Goal: Information Seeking & Learning: Learn about a topic

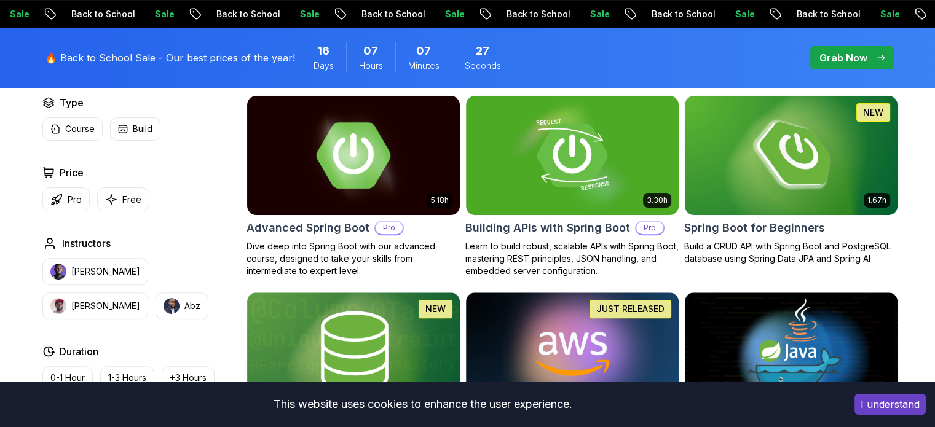
drag, startPoint x: 0, startPoint y: 0, endPoint x: 365, endPoint y: 167, distance: 401.2
click at [365, 167] on img at bounding box center [353, 155] width 223 height 125
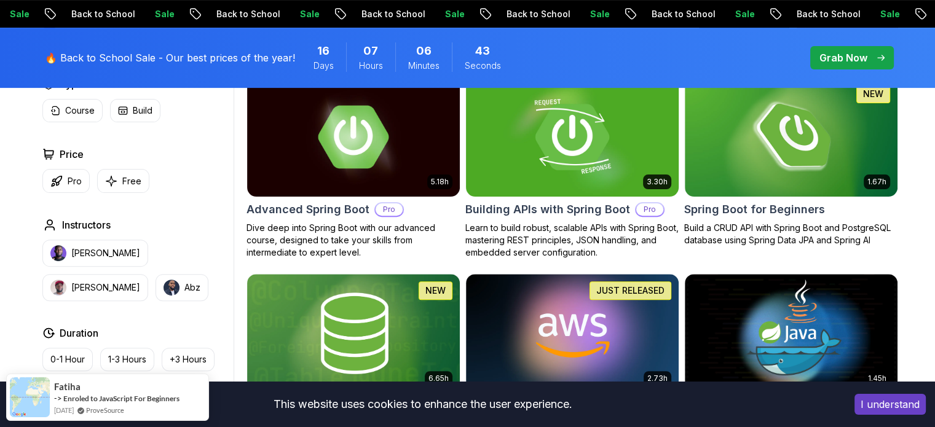
scroll to position [381, 0]
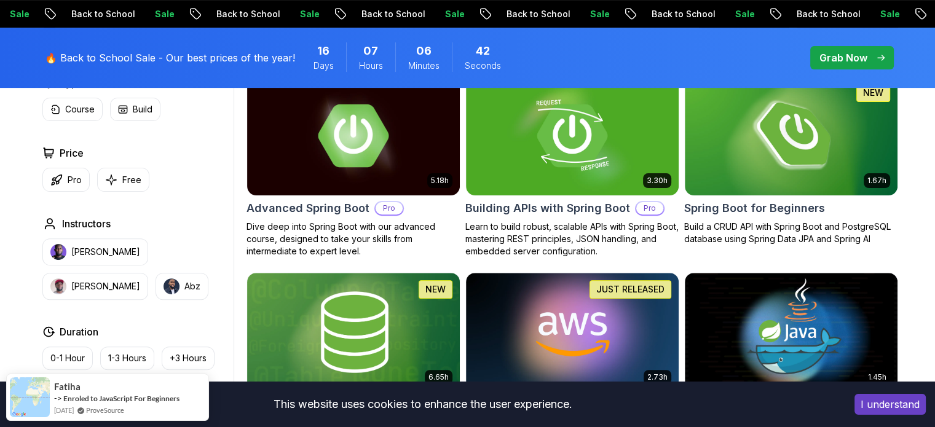
click at [890, 403] on button "I understand" at bounding box center [889, 404] width 71 height 21
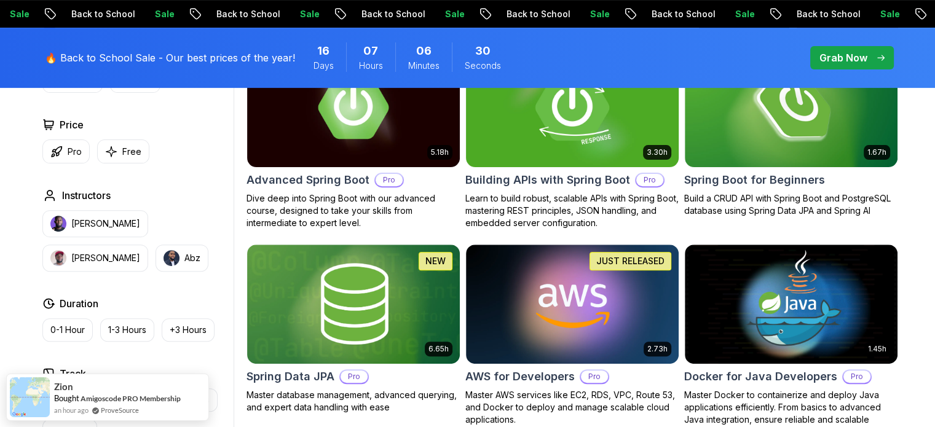
scroll to position [402, 0]
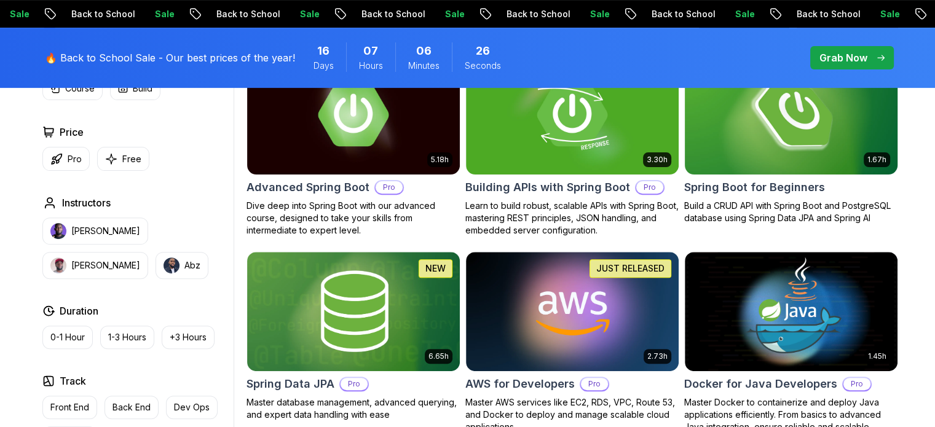
click at [707, 192] on h2 "Spring Boot for Beginners" at bounding box center [754, 187] width 141 height 17
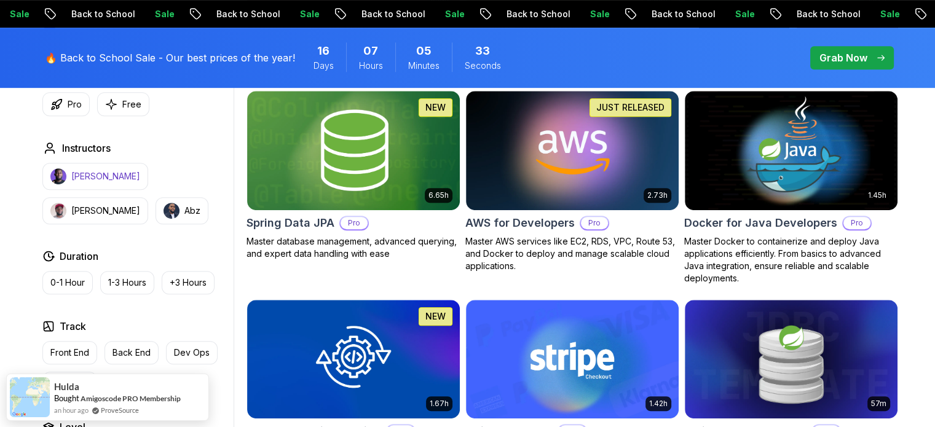
scroll to position [562, 0]
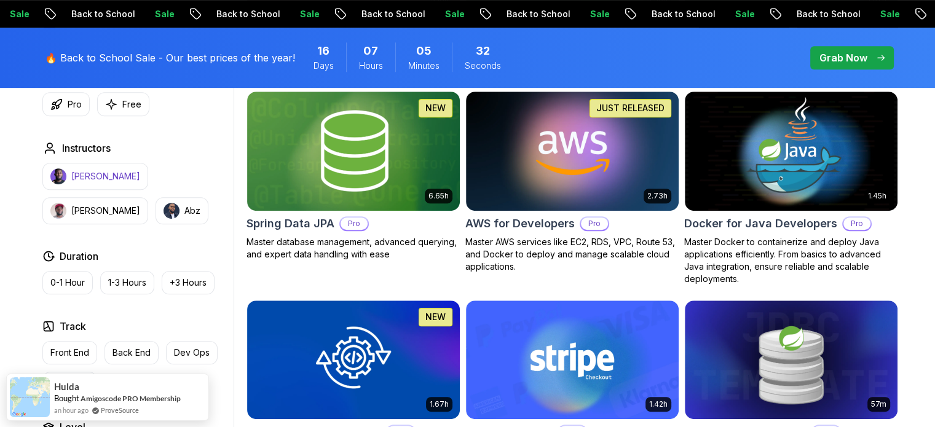
click at [88, 172] on p "Nelson Djalo" at bounding box center [105, 176] width 69 height 12
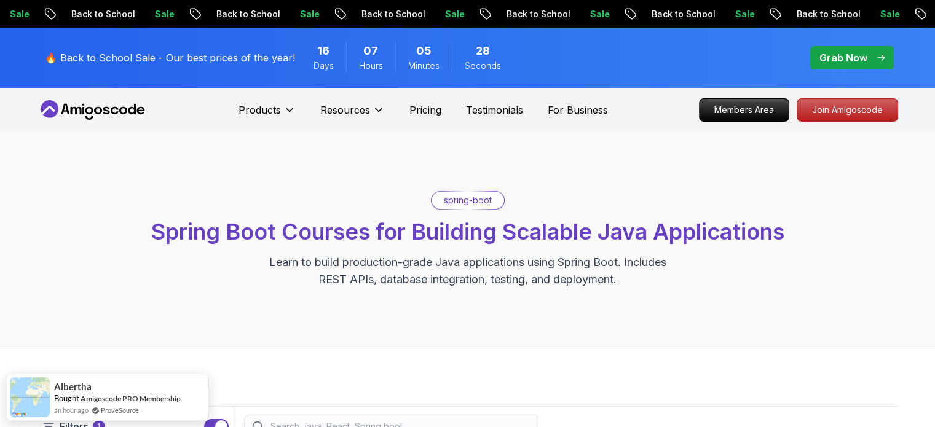
click at [76, 108] on icon at bounding box center [75, 110] width 11 height 7
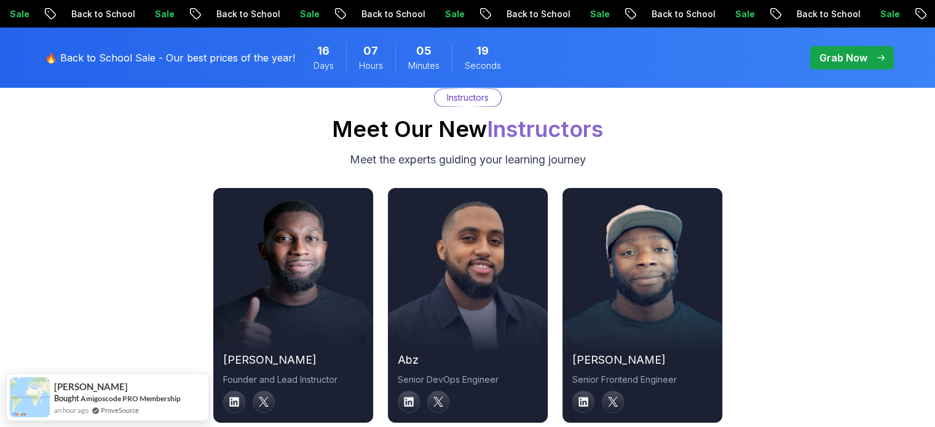
scroll to position [4191, 0]
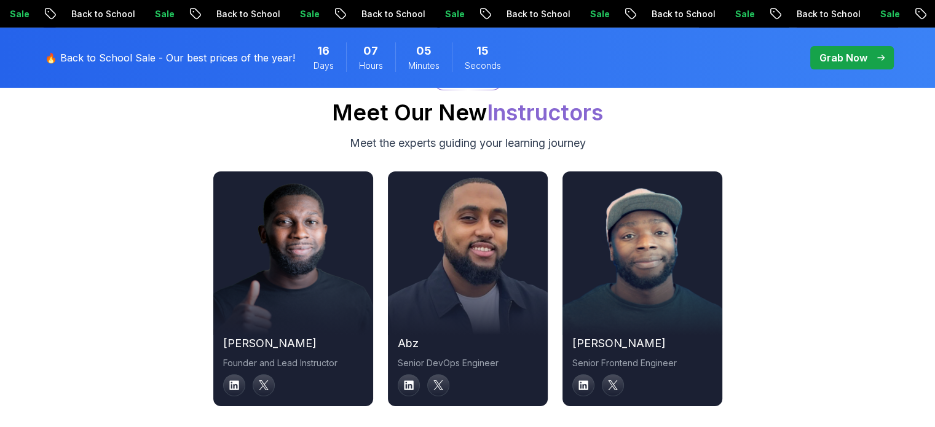
click at [425, 374] on div at bounding box center [468, 385] width 140 height 22
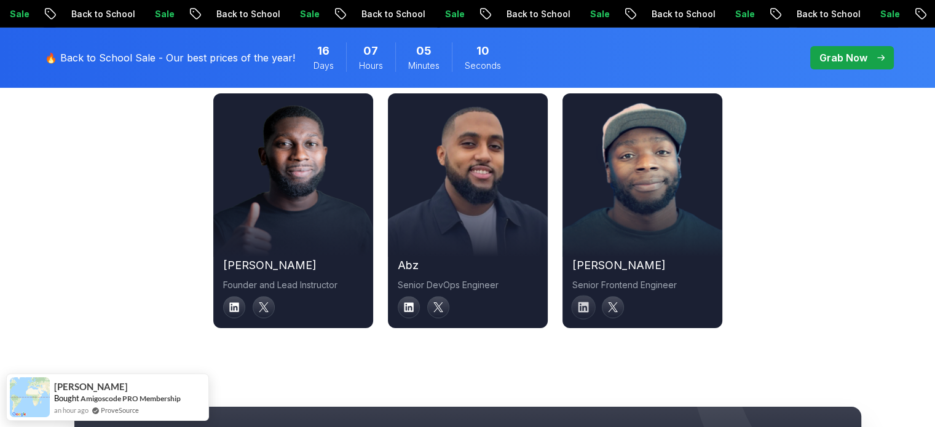
scroll to position [4274, 0]
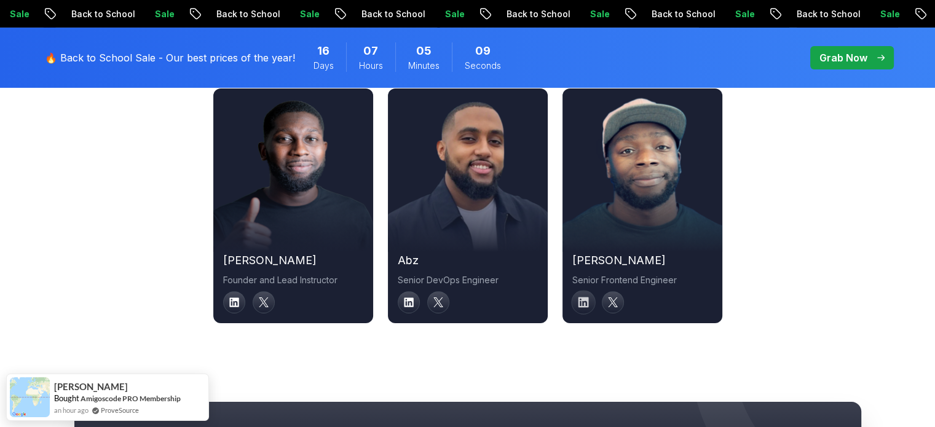
click at [581, 297] on icon at bounding box center [583, 302] width 10 height 10
click at [588, 290] on link at bounding box center [583, 302] width 25 height 25
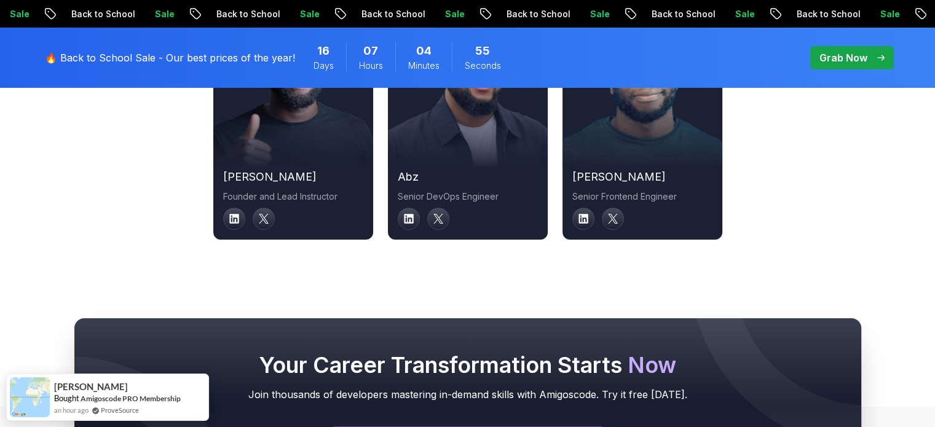
scroll to position [4356, 0]
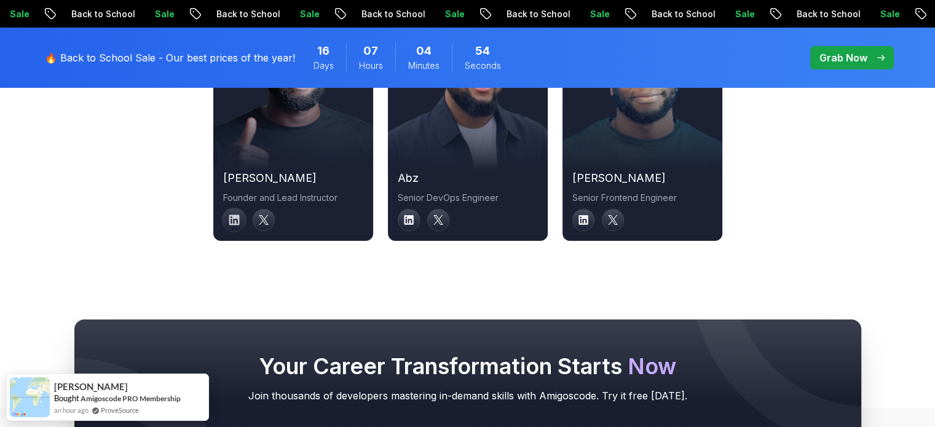
drag, startPoint x: 218, startPoint y: 206, endPoint x: 240, endPoint y: 203, distance: 22.3
click at [240, 203] on div "nelson Founder and Lead Instructor" at bounding box center [293, 200] width 160 height 61
click at [240, 208] on link at bounding box center [234, 220] width 25 height 25
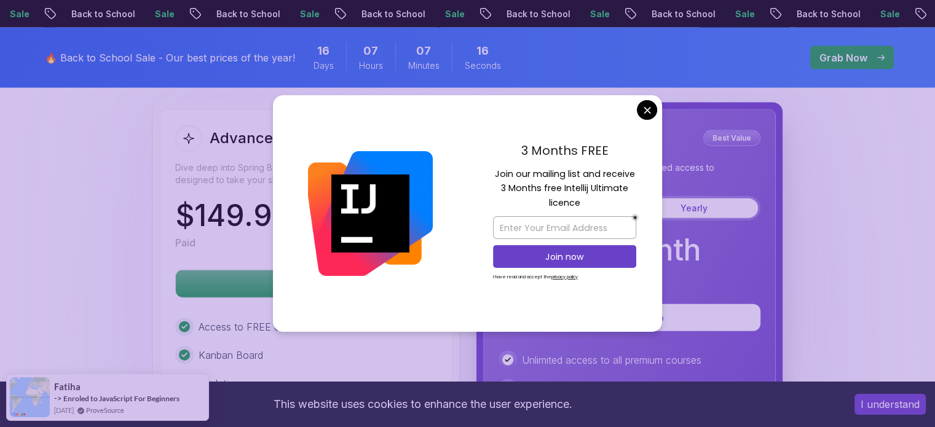
scroll to position [2746, 0]
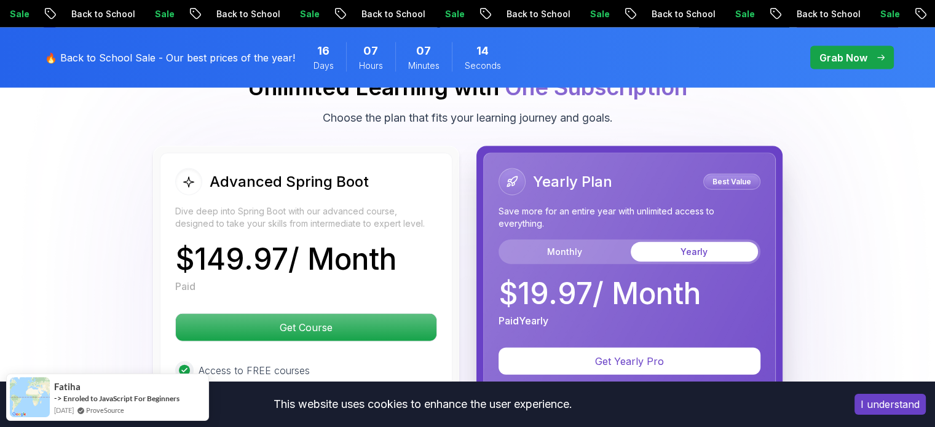
click at [647, 108] on body "Sale Back to School Sale Back to School Sale Back to School Sale Back to School…" at bounding box center [467, 67] width 935 height 5626
drag, startPoint x: 242, startPoint y: 143, endPoint x: 319, endPoint y: 143, distance: 77.4
click at [319, 172] on h2 "Advanced Spring Boot" at bounding box center [289, 182] width 159 height 20
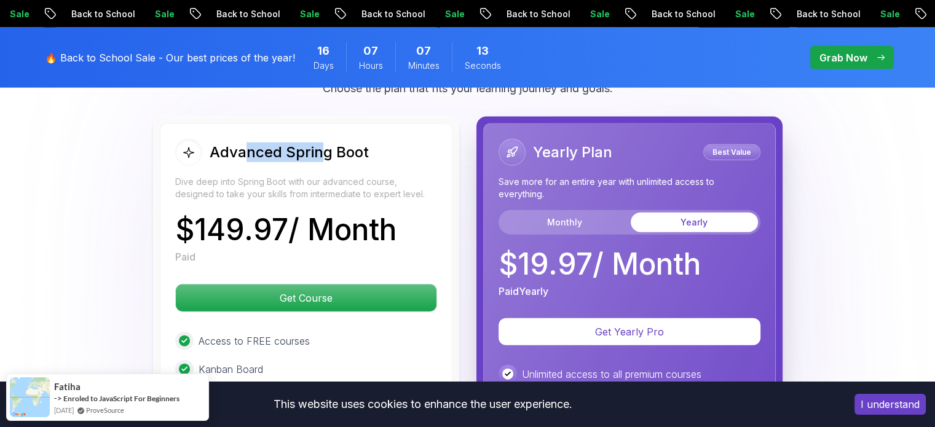
scroll to position [2779, 0]
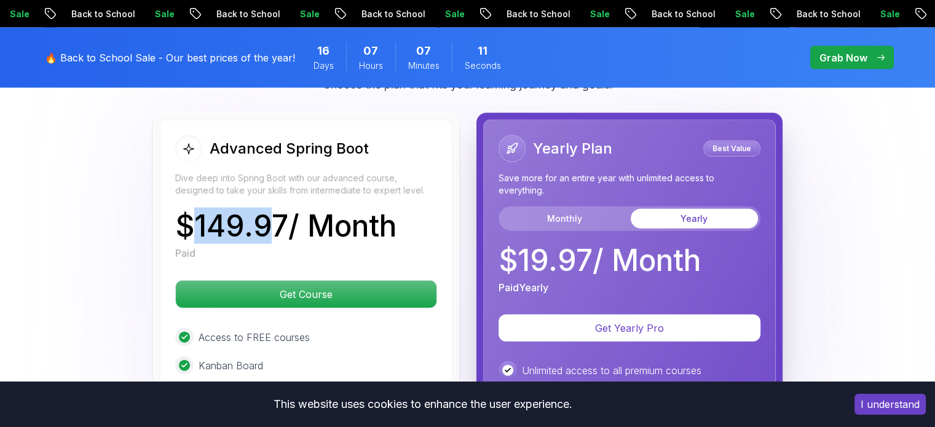
drag, startPoint x: 189, startPoint y: 195, endPoint x: 276, endPoint y: 200, distance: 86.8
click at [276, 211] on p "$ 149.97 / Month" at bounding box center [285, 225] width 221 height 29
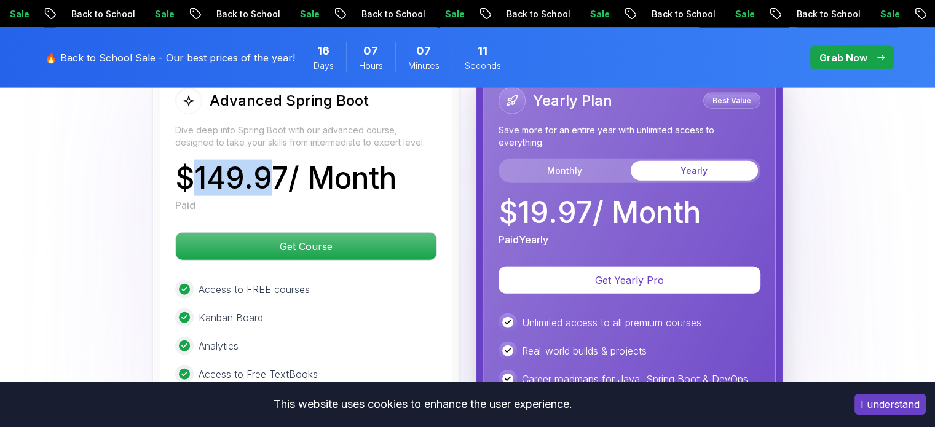
scroll to position [2828, 0]
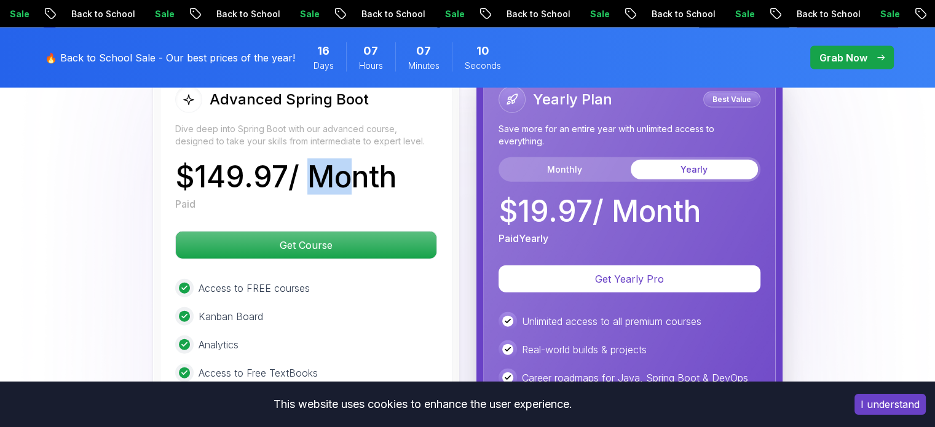
drag, startPoint x: 300, startPoint y: 149, endPoint x: 344, endPoint y: 140, distance: 45.3
click at [344, 162] on p "$ 149.97 / Month" at bounding box center [285, 176] width 221 height 29
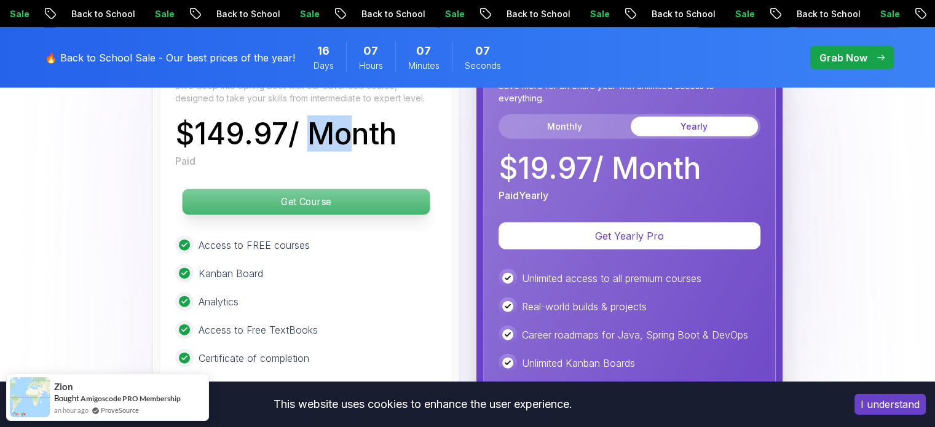
scroll to position [2858, 0]
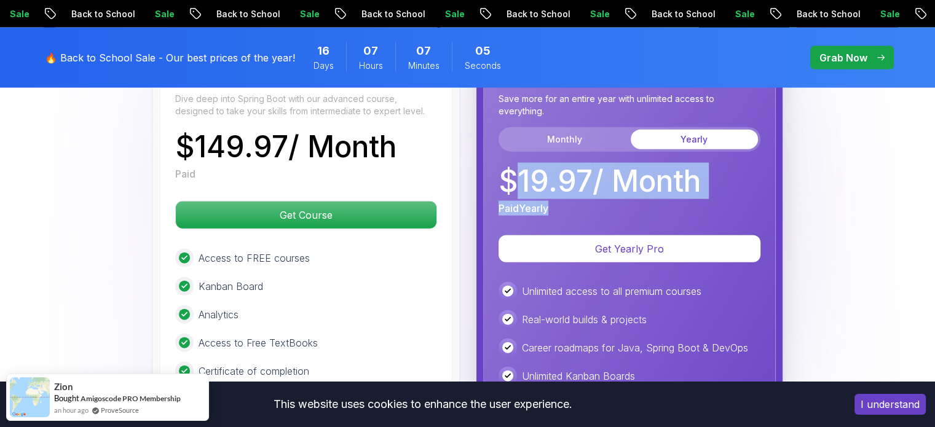
drag, startPoint x: 519, startPoint y: 131, endPoint x: 589, endPoint y: 163, distance: 77.3
click at [589, 167] on div "$ 19.97 / Month Paid Yearly" at bounding box center [599, 191] width 202 height 49
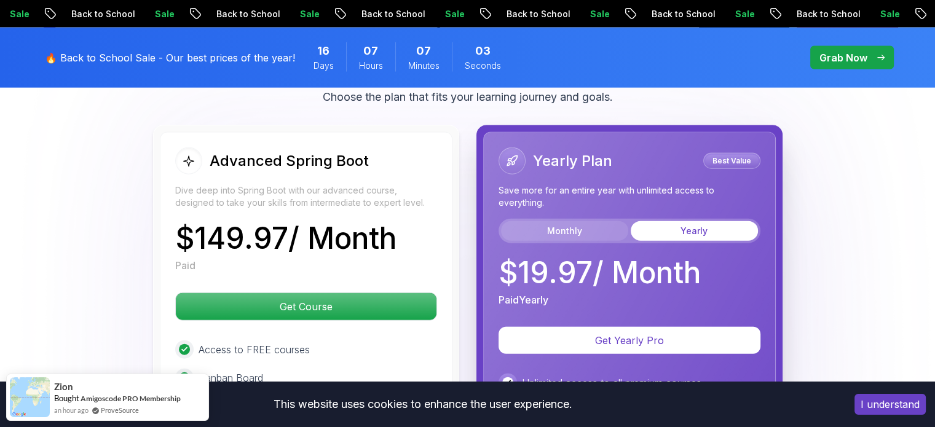
scroll to position [2753, 0]
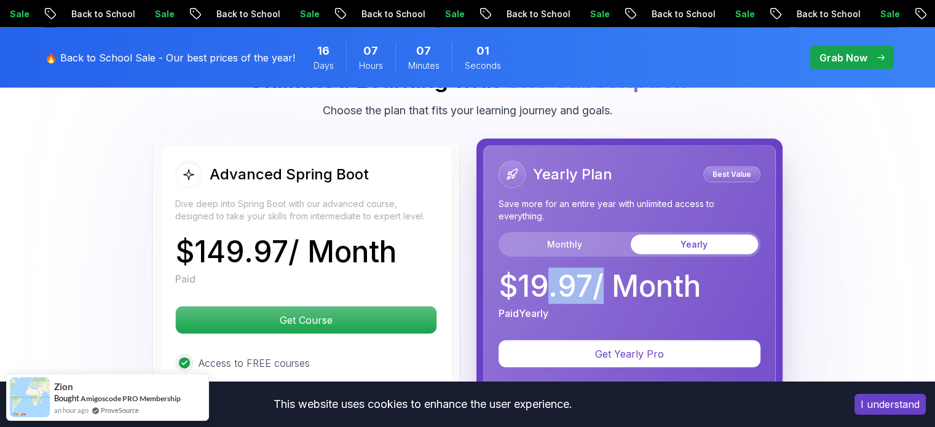
drag, startPoint x: 597, startPoint y: 240, endPoint x: 538, endPoint y: 247, distance: 59.5
click at [538, 272] on p "$ 19.97 / Month" at bounding box center [599, 286] width 202 height 29
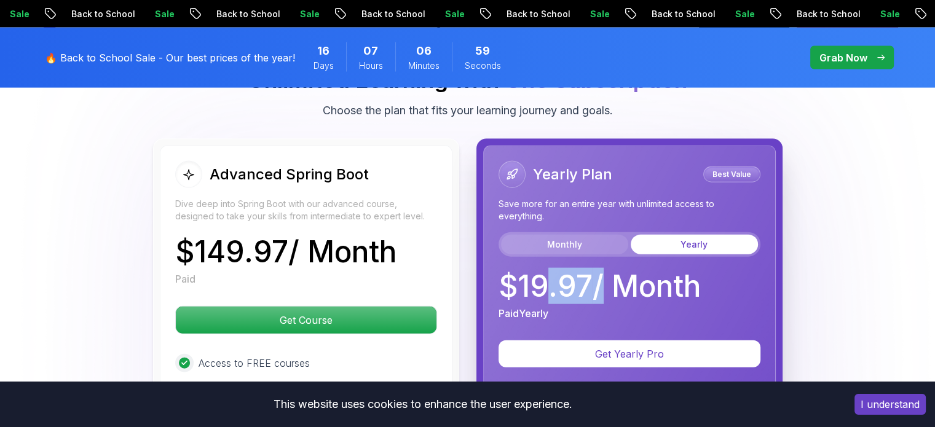
click at [527, 235] on button "Monthly" at bounding box center [564, 245] width 127 height 20
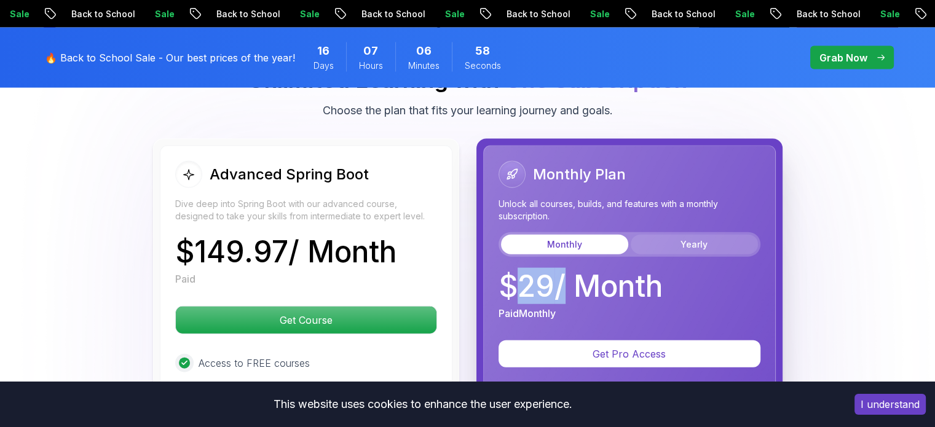
click at [674, 235] on button "Yearly" at bounding box center [694, 245] width 127 height 20
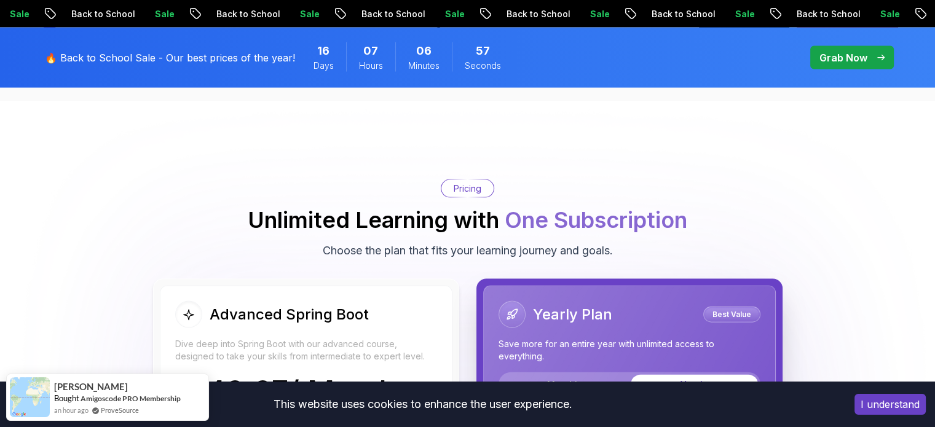
scroll to position [2608, 0]
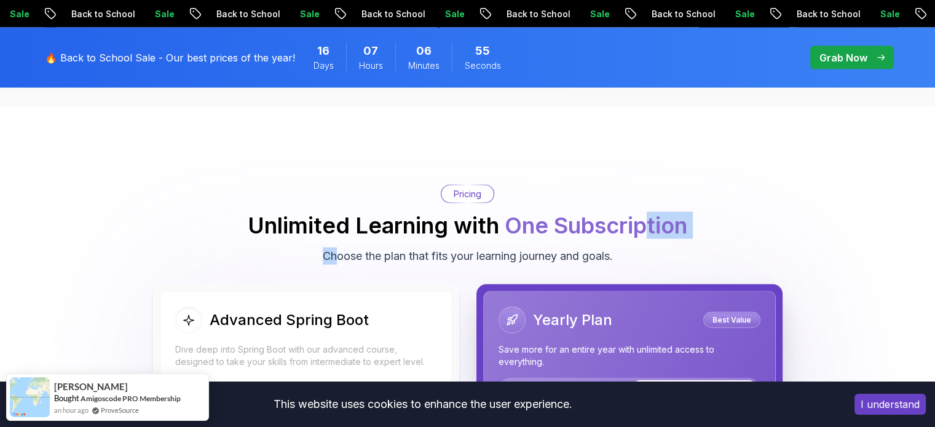
drag, startPoint x: 648, startPoint y: 204, endPoint x: 329, endPoint y: 216, distance: 319.2
click at [329, 216] on div "Pricing Unlimited Learning with One Subscription Choose the plan that fits your…" at bounding box center [467, 225] width 860 height 80
click at [329, 248] on p "Choose the plan that fits your learning journey and goals." at bounding box center [468, 256] width 290 height 17
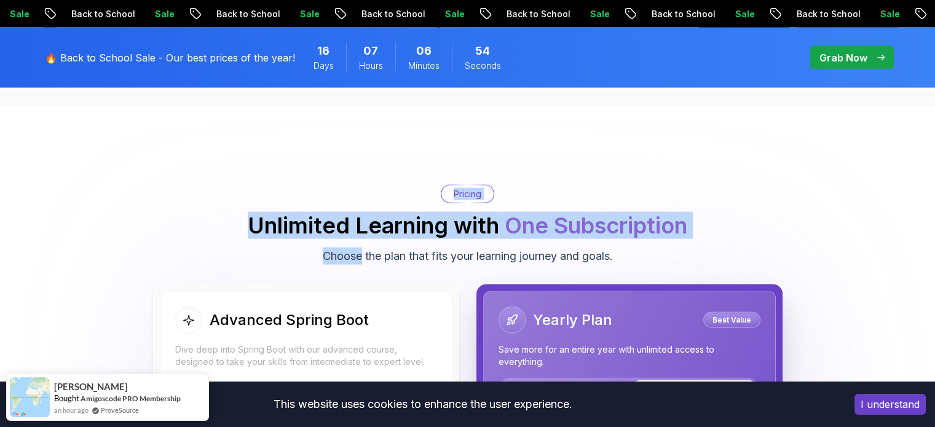
drag, startPoint x: 329, startPoint y: 216, endPoint x: 605, endPoint y: 241, distance: 276.5
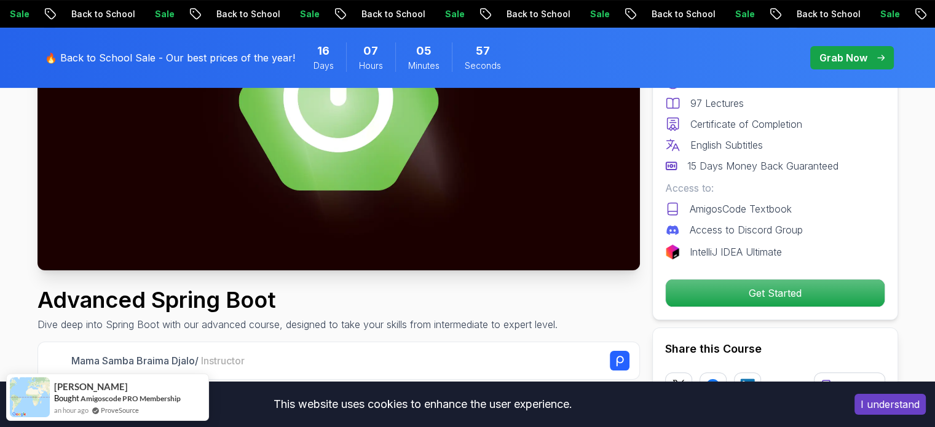
scroll to position [227, 0]
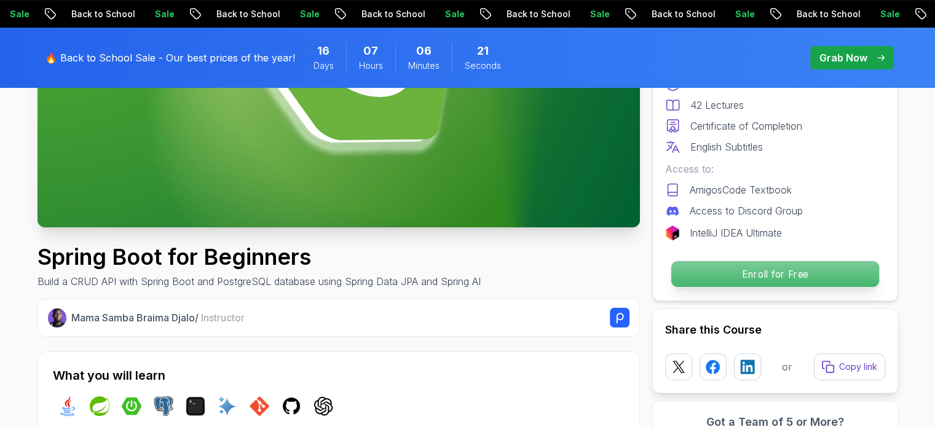
click at [735, 285] on p "Enroll for Free" at bounding box center [774, 274] width 208 height 26
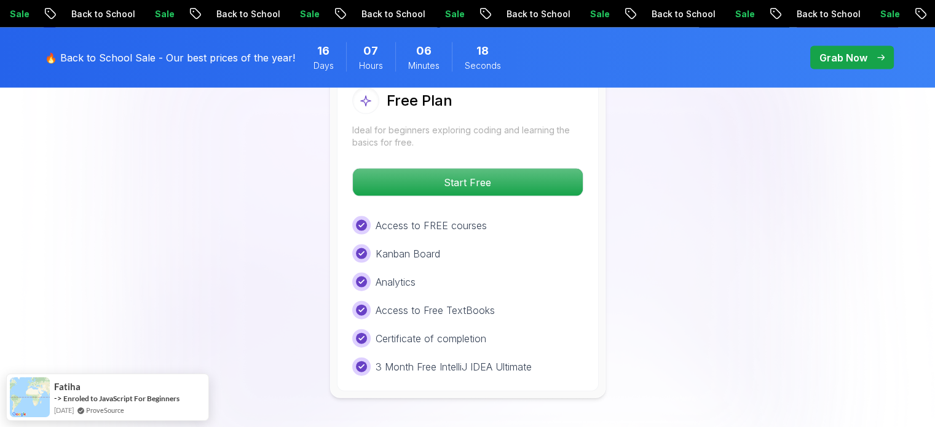
scroll to position [2601, 0]
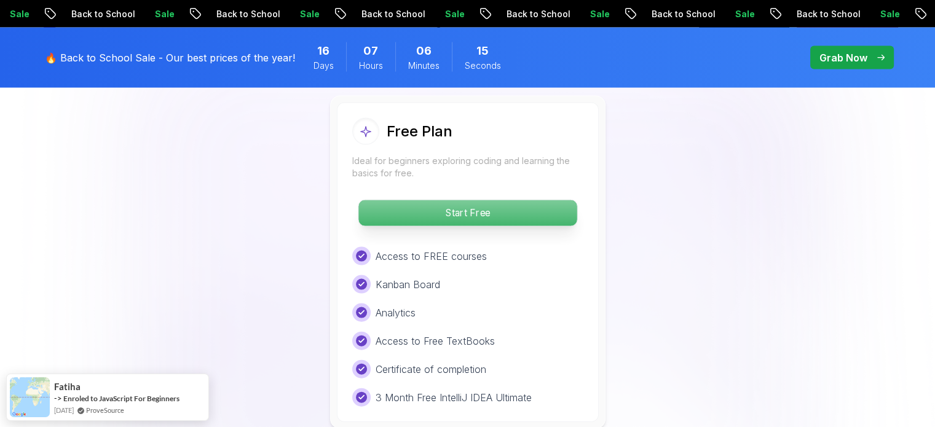
click at [567, 200] on p "Start Free" at bounding box center [467, 213] width 218 height 26
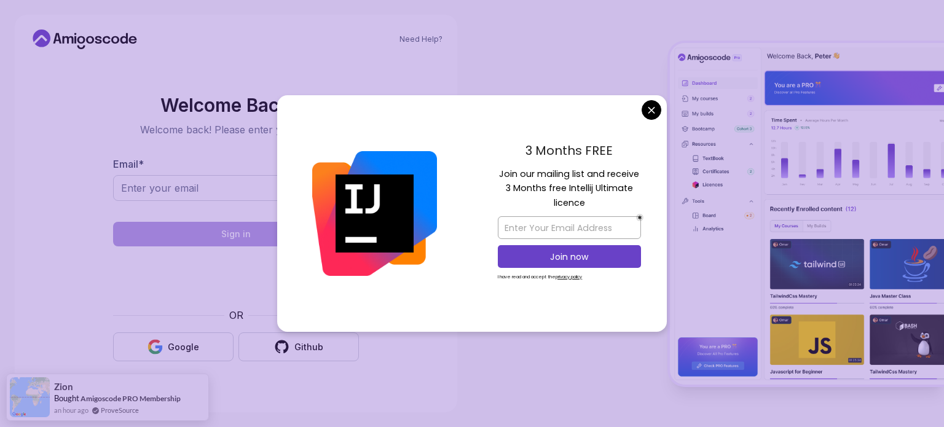
click at [649, 109] on body "Need Help? Welcome Back 👋 Welcome back! Please enter your details. Email * Sign…" at bounding box center [472, 213] width 944 height 427
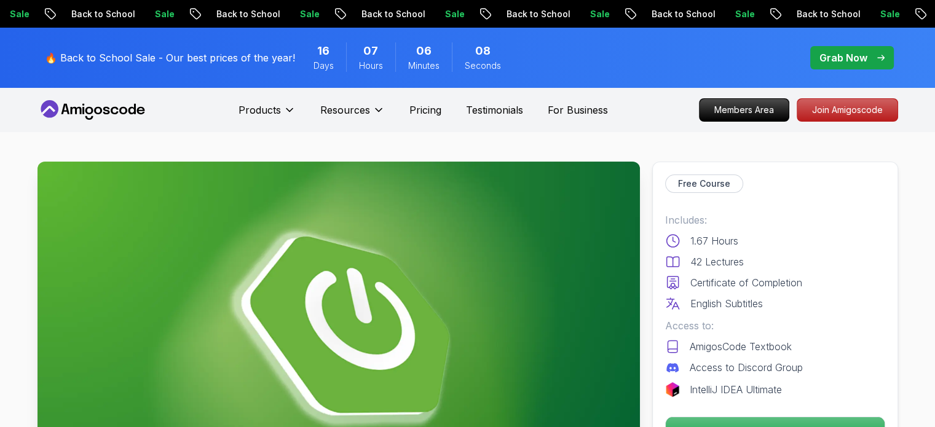
scroll to position [103, 0]
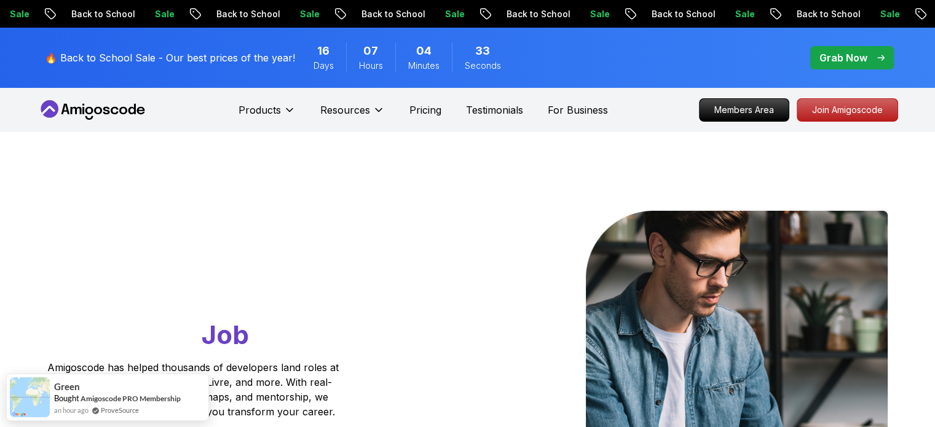
click at [301, 55] on div "16 Days" at bounding box center [323, 56] width 45 height 29
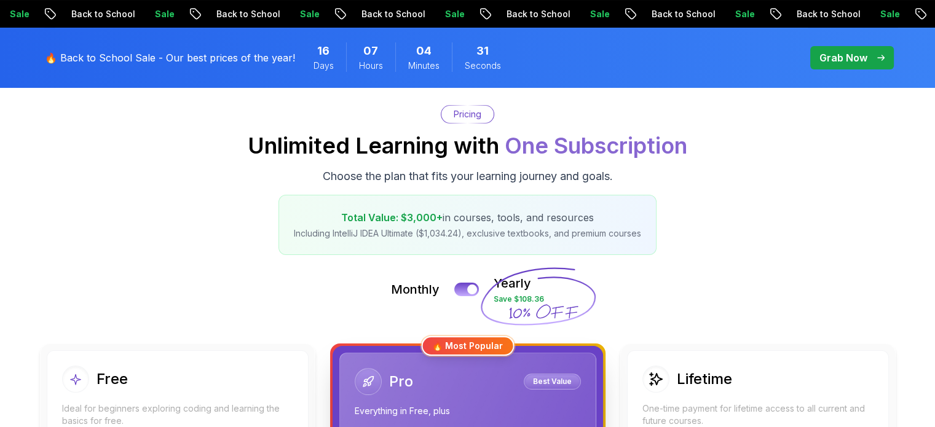
scroll to position [133, 0]
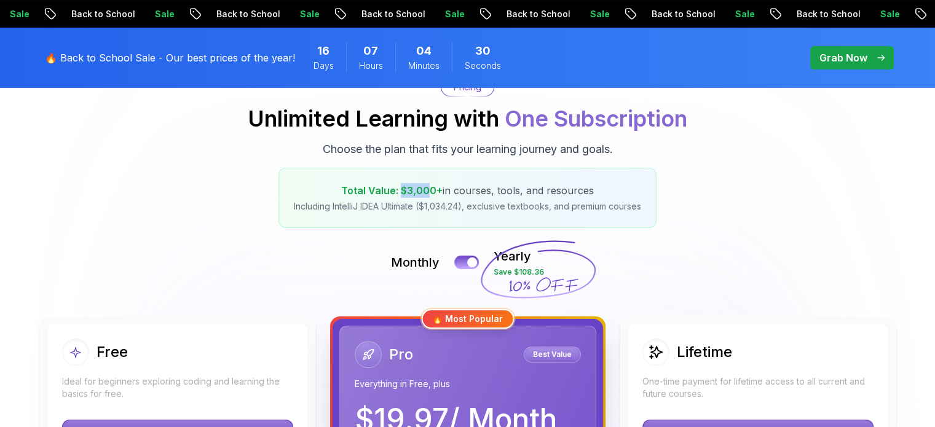
drag, startPoint x: 403, startPoint y: 186, endPoint x: 431, endPoint y: 191, distance: 29.3
click at [431, 191] on span "Total Value: $3,000+" at bounding box center [391, 190] width 101 height 12
drag, startPoint x: 493, startPoint y: 191, endPoint x: 543, endPoint y: 192, distance: 49.2
click at [543, 192] on p "Total Value: $3,000+ in courses, tools, and resources" at bounding box center [467, 190] width 347 height 15
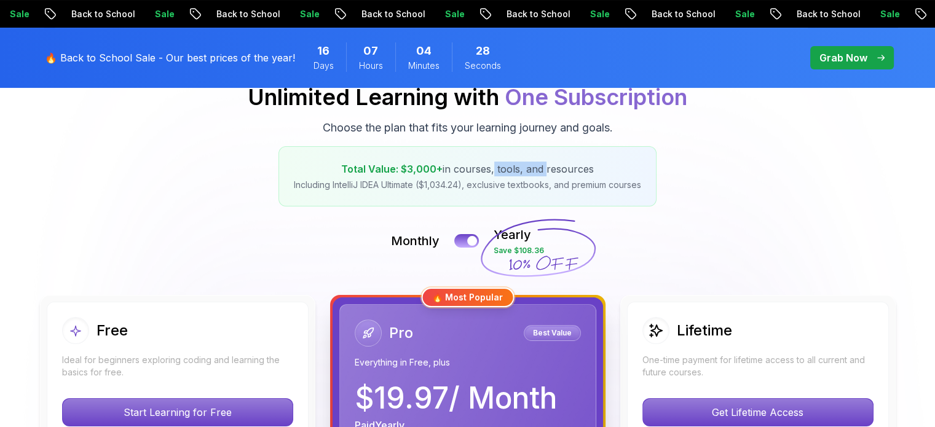
scroll to position [155, 0]
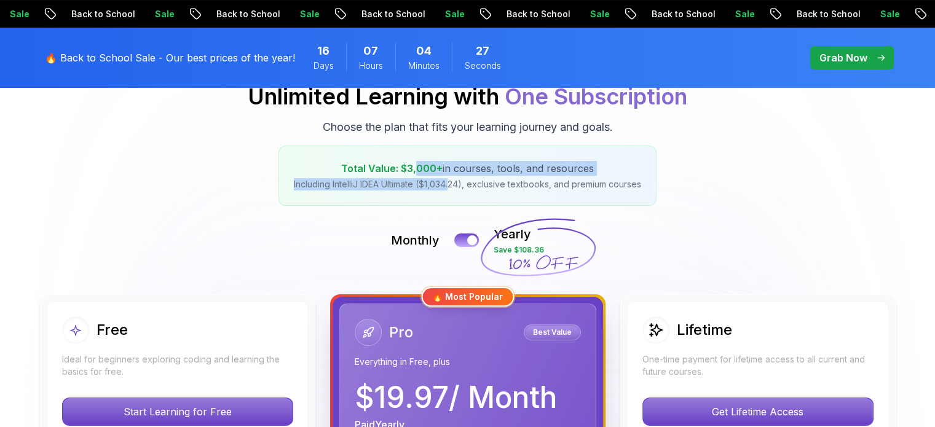
drag, startPoint x: 418, startPoint y: 161, endPoint x: 450, endPoint y: 176, distance: 35.2
click at [450, 176] on div "Total Value: $3,000+ in courses, tools, and resources Including IntelliJ IDEA U…" at bounding box center [467, 176] width 378 height 60
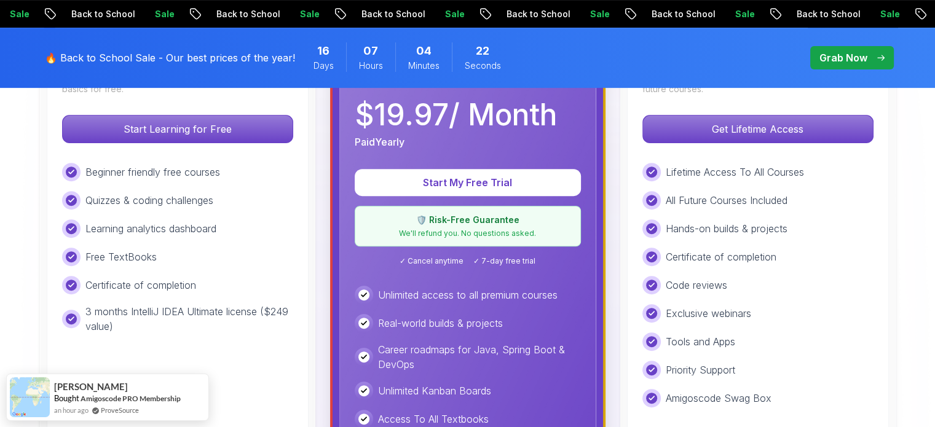
scroll to position [442, 0]
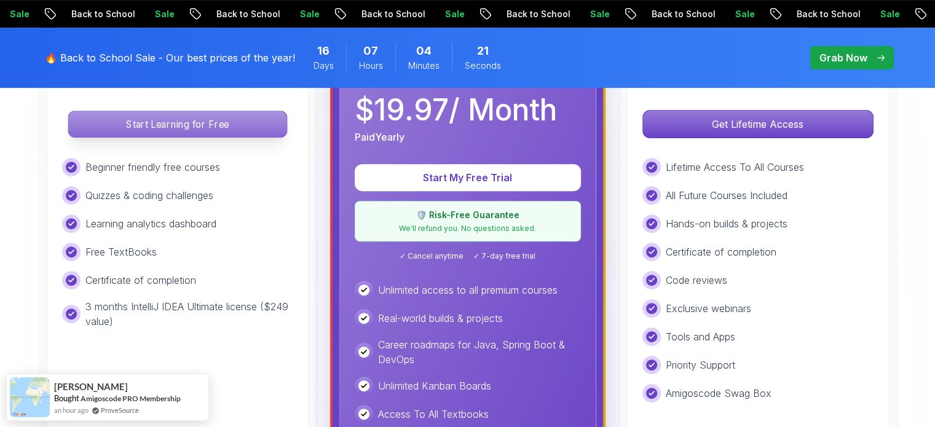
click at [232, 117] on p "Start Learning for Free" at bounding box center [177, 124] width 218 height 26
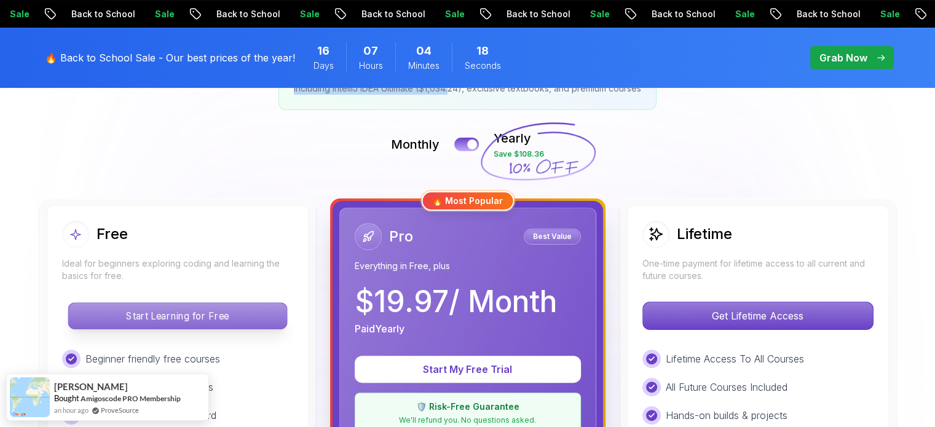
scroll to position [250, 0]
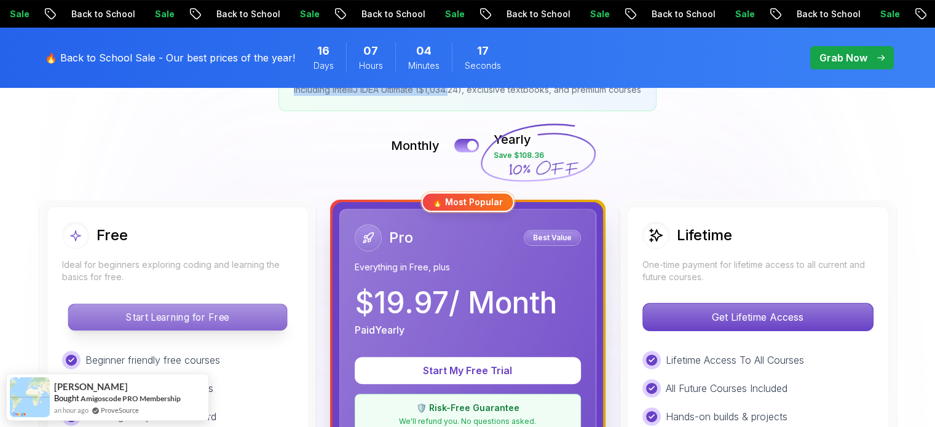
click at [230, 323] on p "Start Learning for Free" at bounding box center [177, 317] width 218 height 26
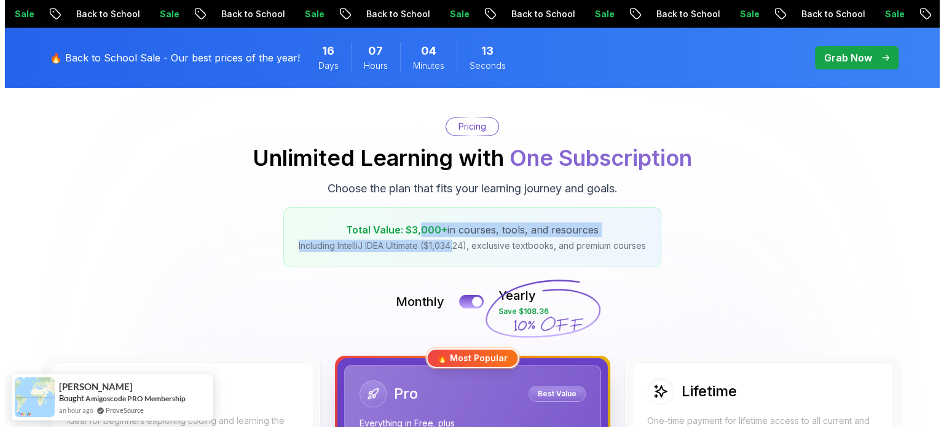
scroll to position [0, 0]
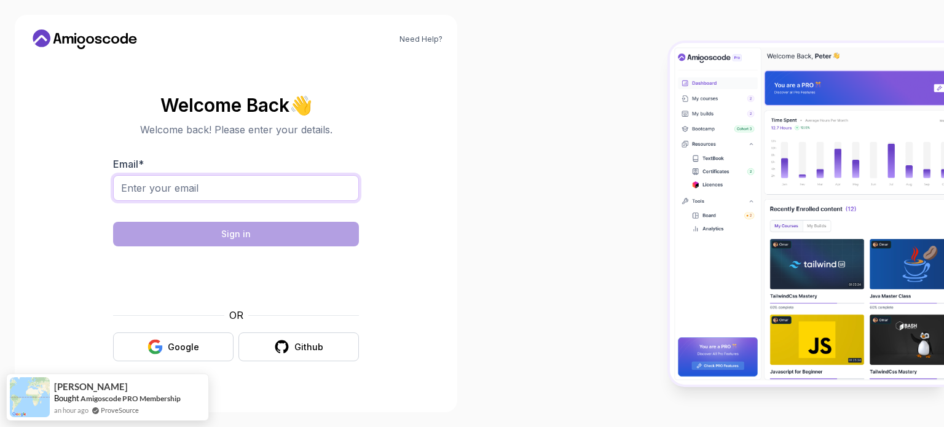
click at [237, 184] on input "Email *" at bounding box center [236, 188] width 246 height 26
type input "njr"
type input "nurmashdarkhanba"
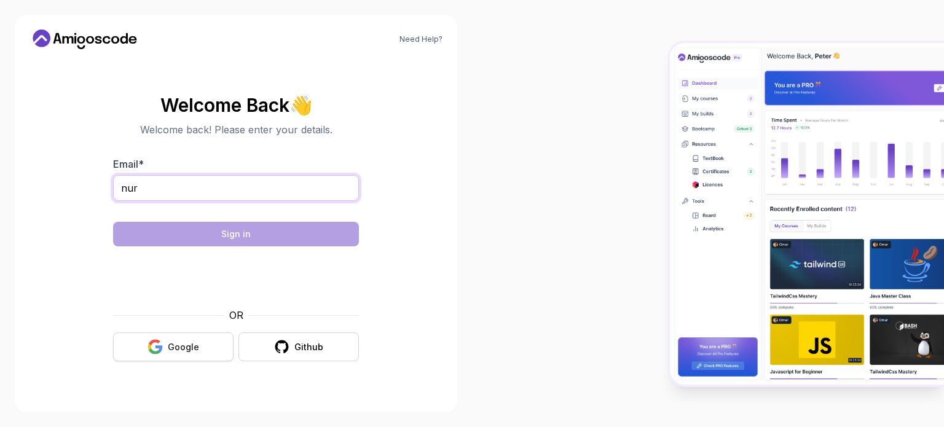
type input "nur"
click at [186, 344] on div "Google" at bounding box center [183, 347] width 31 height 12
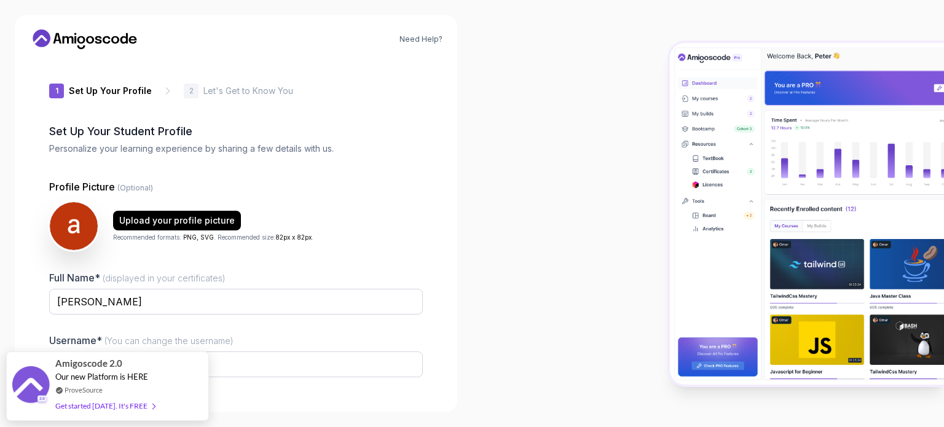
type input "sharpstagc4fbb"
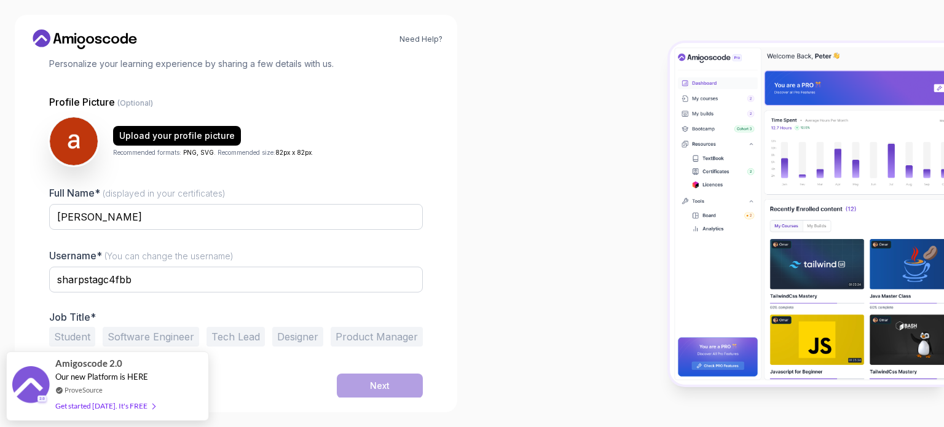
click at [150, 341] on button "Software Engineer" at bounding box center [151, 337] width 96 height 20
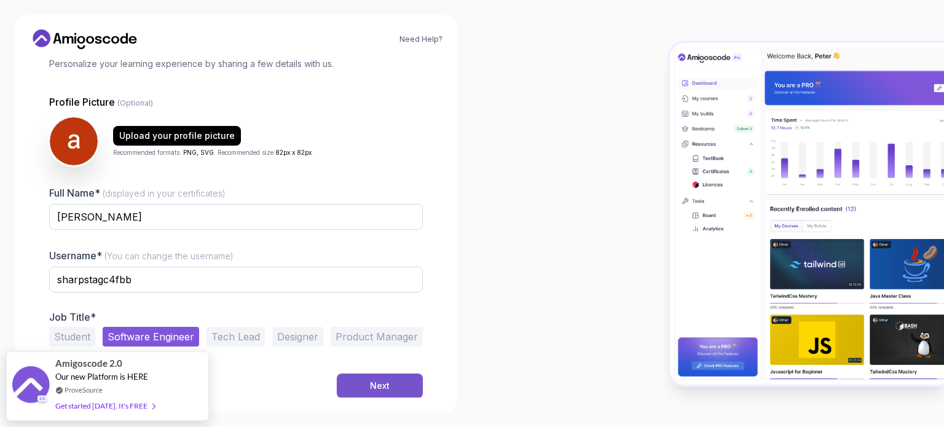
click at [370, 388] on div "Next" at bounding box center [380, 386] width 20 height 12
click at [81, 332] on button "Student" at bounding box center [72, 337] width 46 height 20
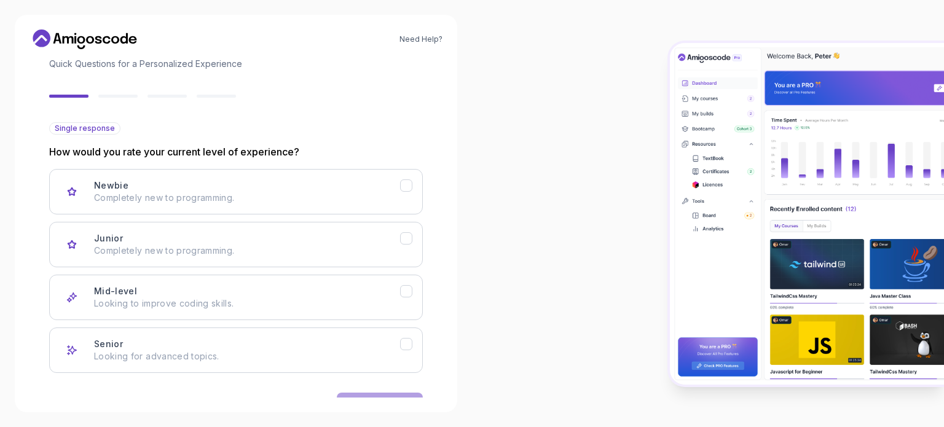
scroll to position [123, 0]
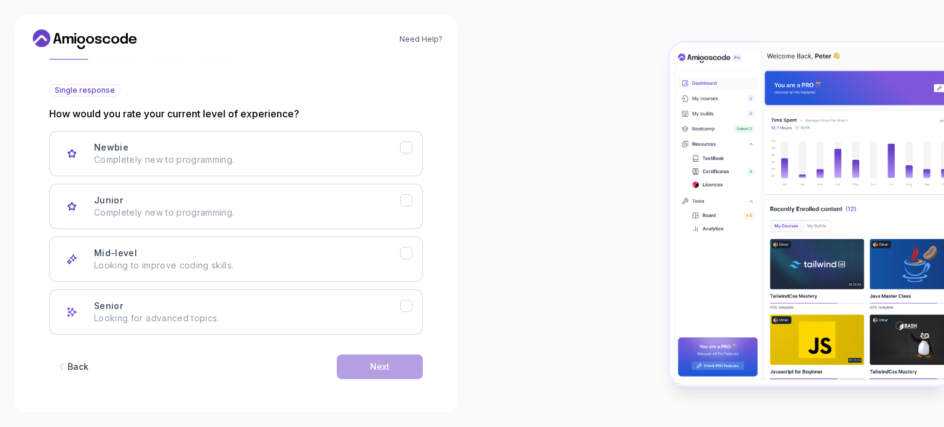
click at [84, 371] on div "Back" at bounding box center [78, 367] width 21 height 12
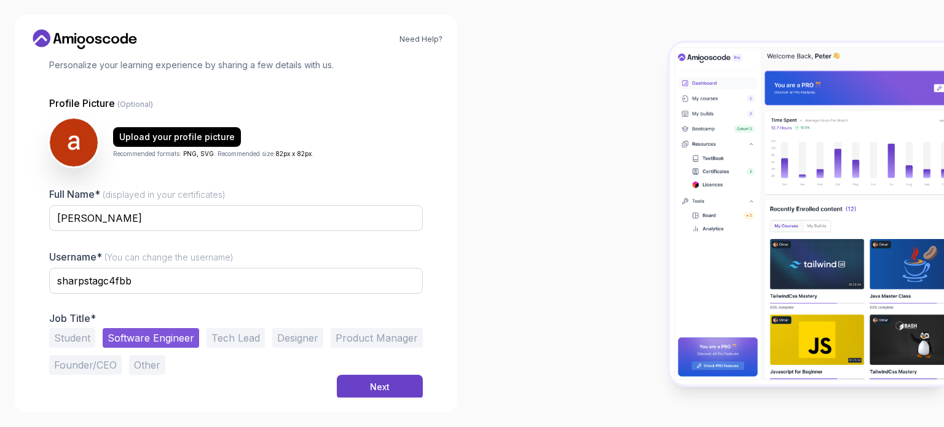
scroll to position [85, 0]
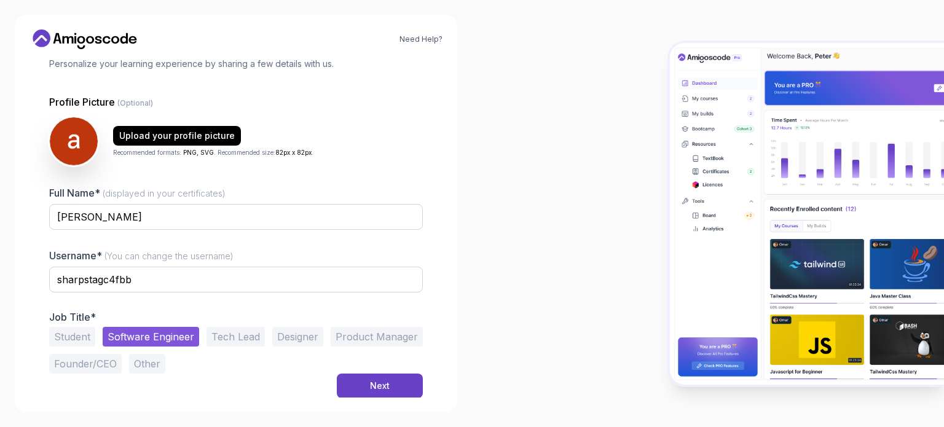
click at [73, 338] on button "Student" at bounding box center [72, 337] width 46 height 20
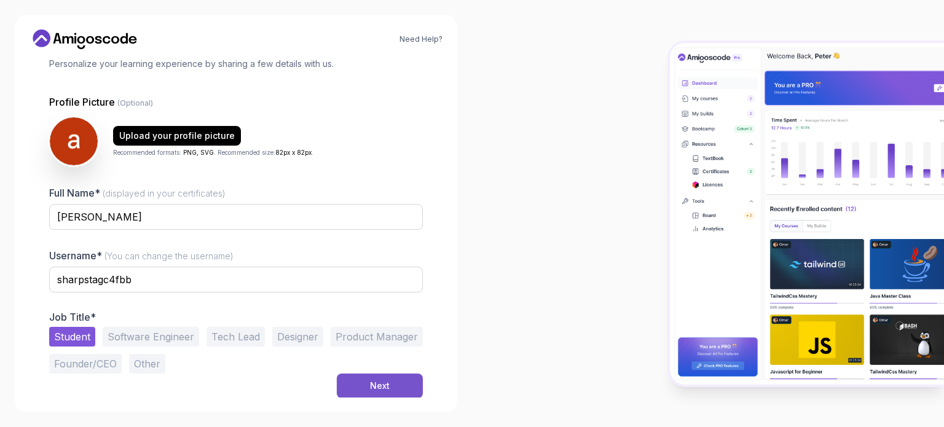
click at [378, 374] on button "Next" at bounding box center [380, 386] width 86 height 25
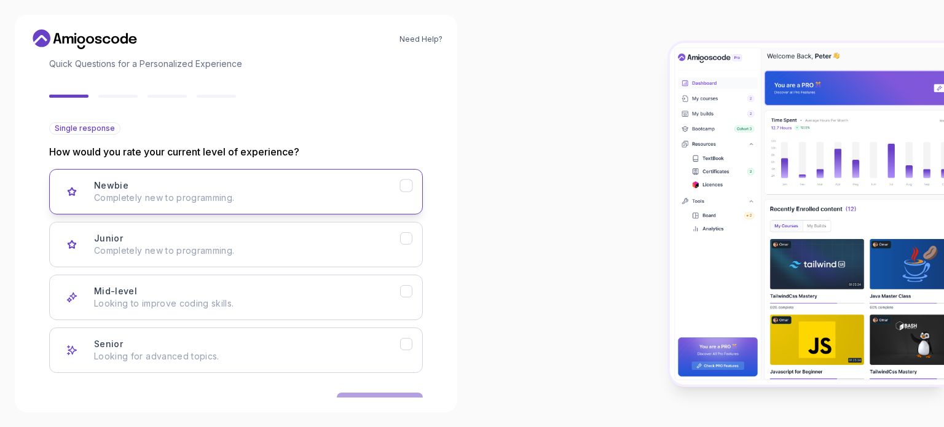
click at [310, 205] on button "Newbie Completely new to programming." at bounding box center [236, 191] width 374 height 45
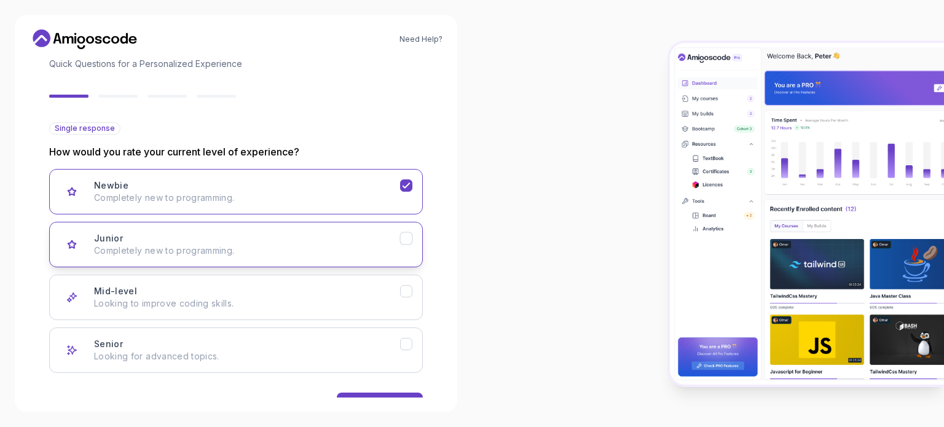
click at [309, 232] on div "Junior Completely new to programming." at bounding box center [247, 244] width 306 height 25
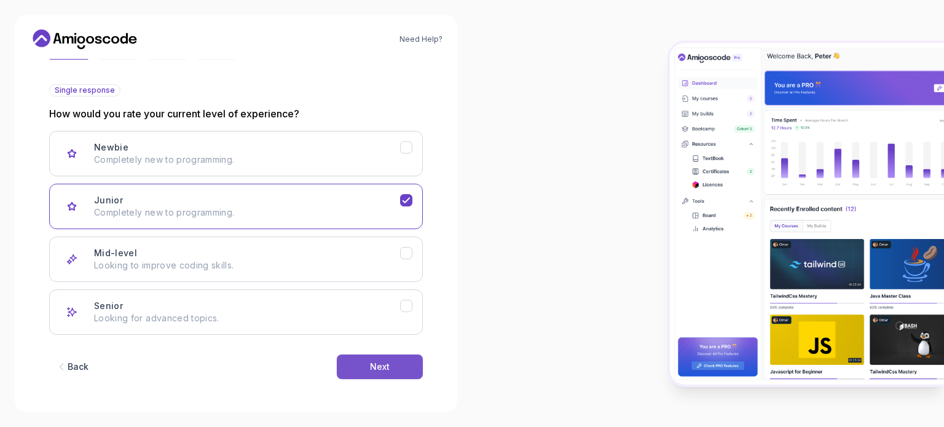
click at [379, 378] on div "Back Next" at bounding box center [236, 367] width 374 height 64
click at [381, 372] on button "Next" at bounding box center [380, 367] width 86 height 25
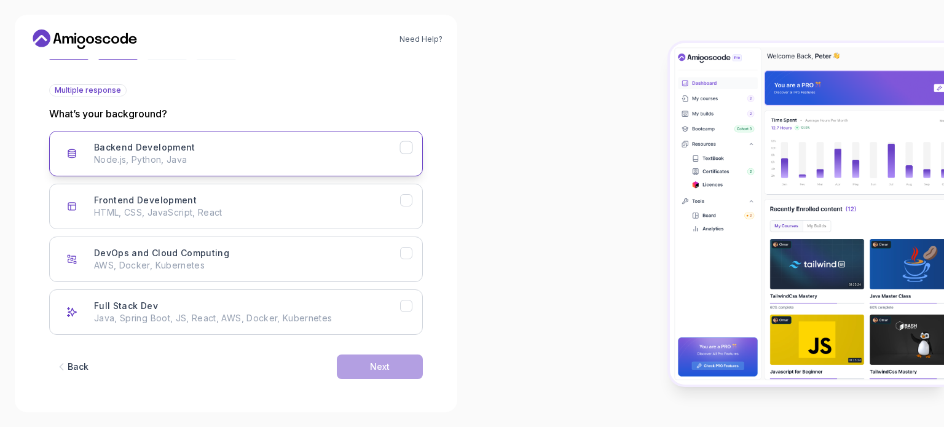
click at [344, 140] on button "Backend Development Node.js, Python, Java" at bounding box center [236, 153] width 374 height 45
click at [379, 371] on div "Next" at bounding box center [380, 367] width 20 height 12
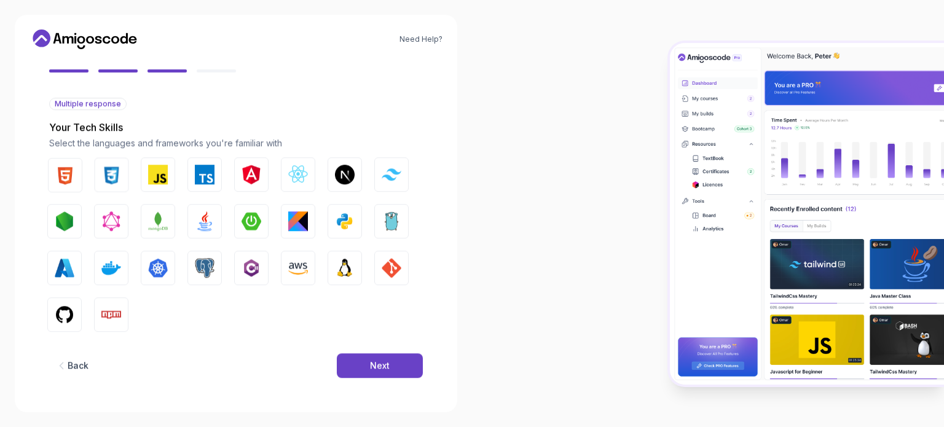
scroll to position [109, 0]
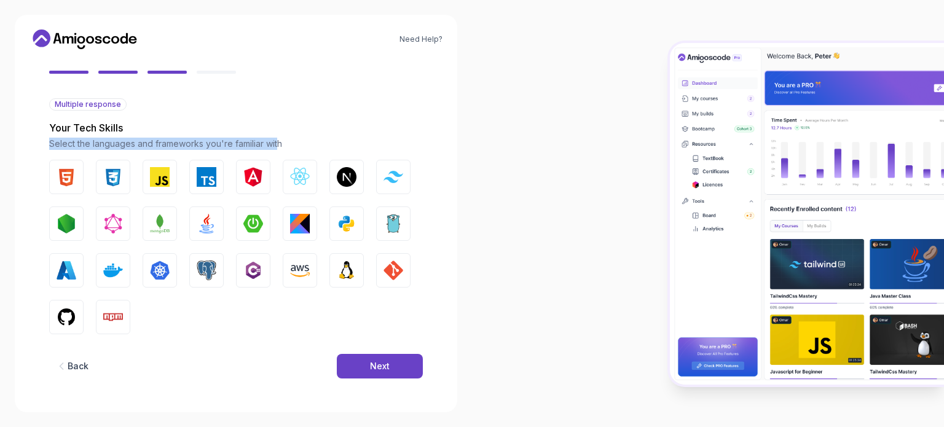
drag, startPoint x: 39, startPoint y: 141, endPoint x: 279, endPoint y: 137, distance: 239.7
click at [279, 137] on div "2 Let's Get to Know You 1 Set Up Your Profile 2 Let's Get to Know You Getting t…" at bounding box center [235, 119] width 413 height 339
click at [202, 275] on img "button" at bounding box center [207, 271] width 20 height 20
click at [203, 234] on button "Java" at bounding box center [206, 223] width 34 height 34
click at [366, 354] on button "Next" at bounding box center [380, 366] width 86 height 25
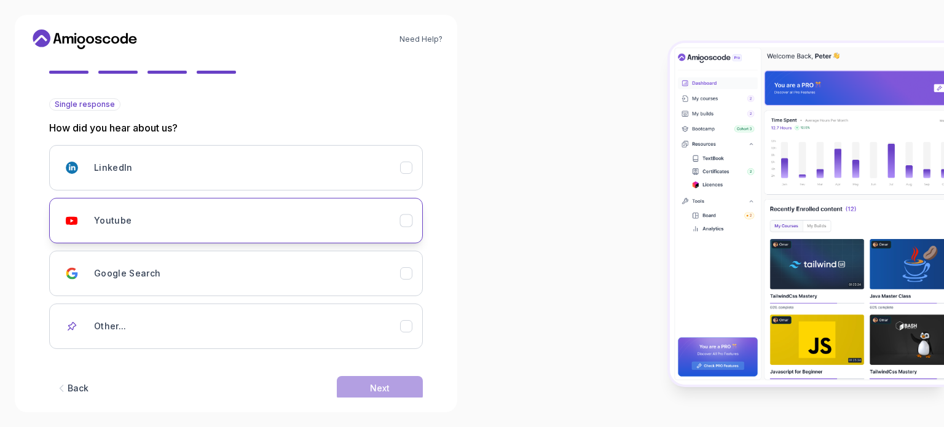
click at [269, 233] on button "Youtube" at bounding box center [236, 220] width 374 height 45
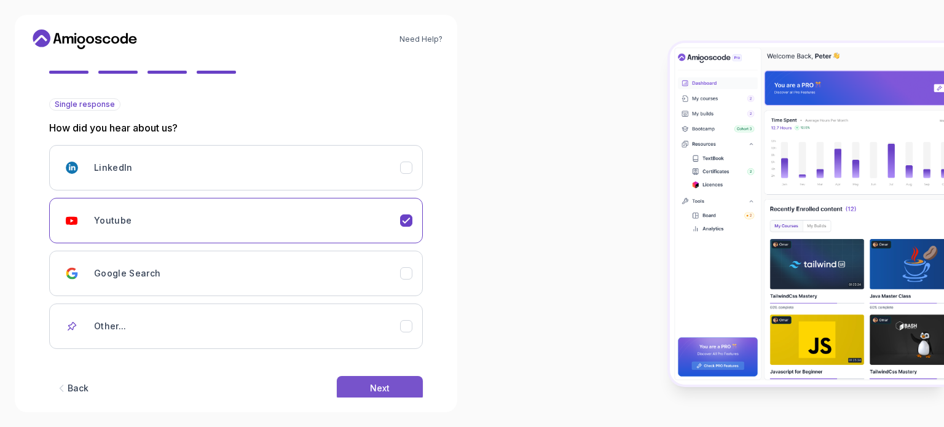
click at [356, 390] on button "Next" at bounding box center [380, 388] width 86 height 25
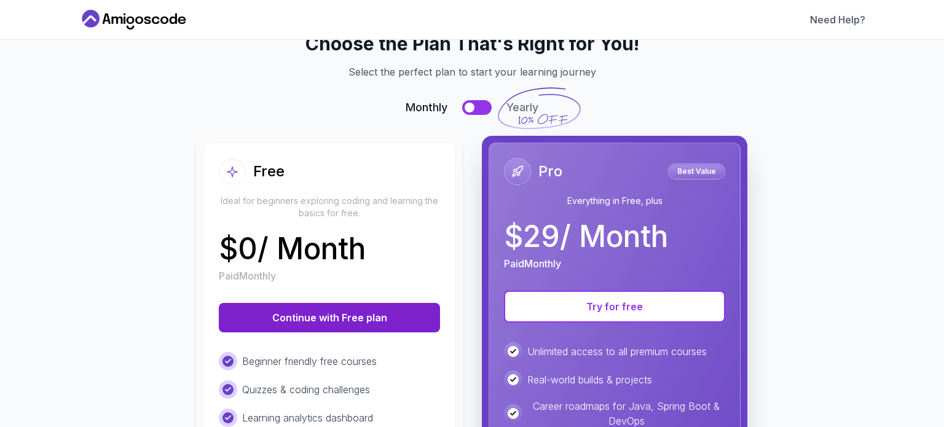
scroll to position [39, 0]
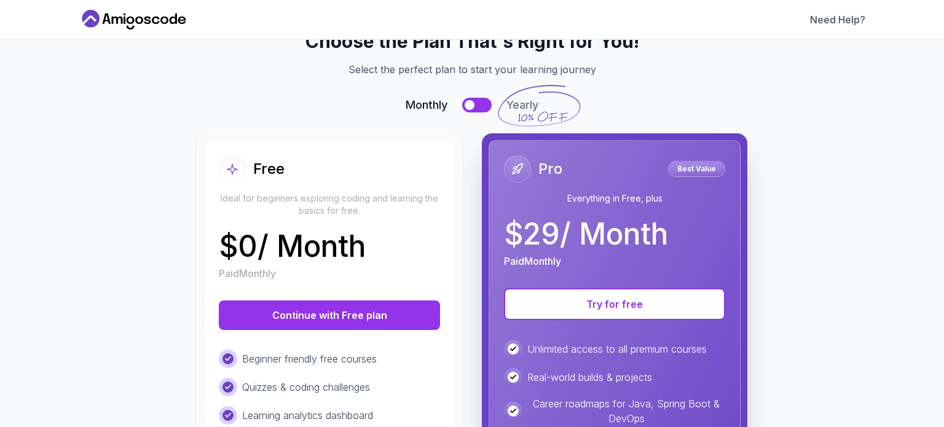
click at [471, 95] on div "Choose the Plan That's Right for You! Select the perfect plan to start your lea…" at bounding box center [471, 338] width 757 height 616
click at [467, 100] on button at bounding box center [476, 105] width 29 height 15
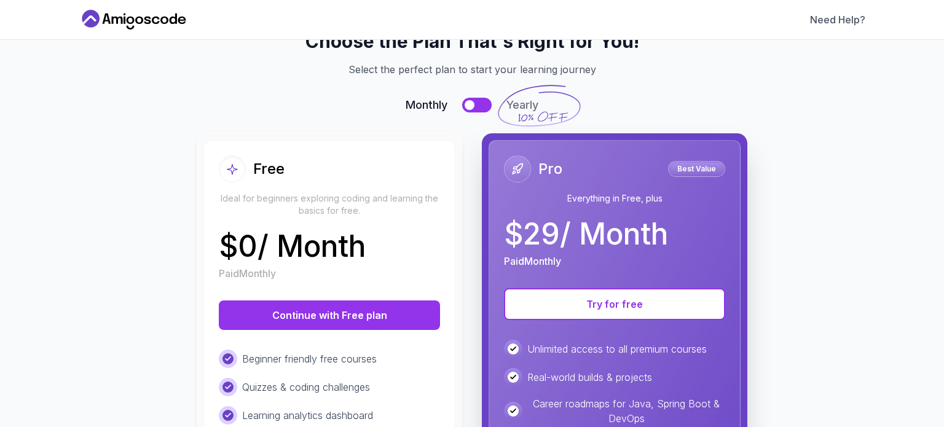
click at [467, 100] on button at bounding box center [476, 105] width 29 height 15
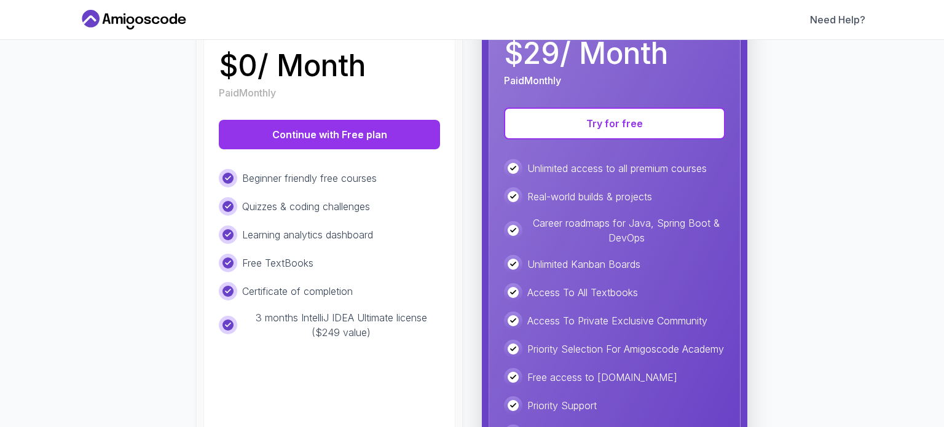
scroll to position [221, 0]
drag, startPoint x: 330, startPoint y: 309, endPoint x: 380, endPoint y: 320, distance: 51.6
click at [380, 320] on div "Beginner friendly free courses Quizzes & coding challenges Learning analytics d…" at bounding box center [329, 253] width 221 height 171
click at [380, 320] on p "3 months IntelliJ IDEA Ultimate license ($249 value)" at bounding box center [341, 324] width 198 height 29
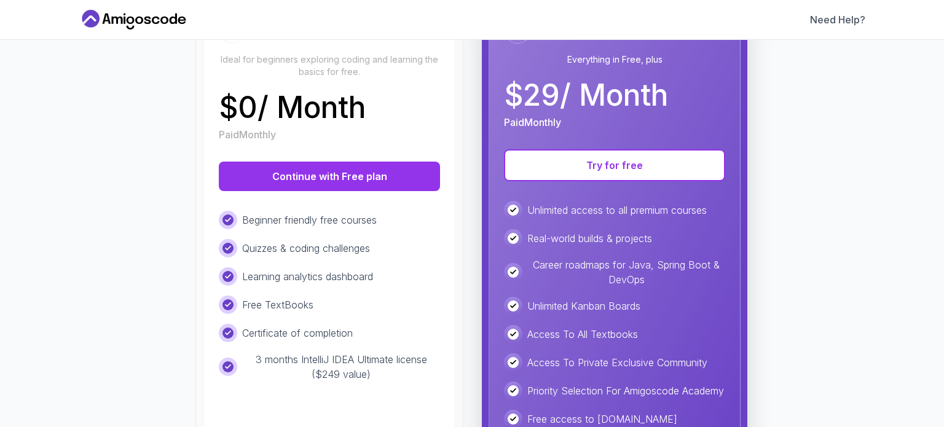
scroll to position [177, 0]
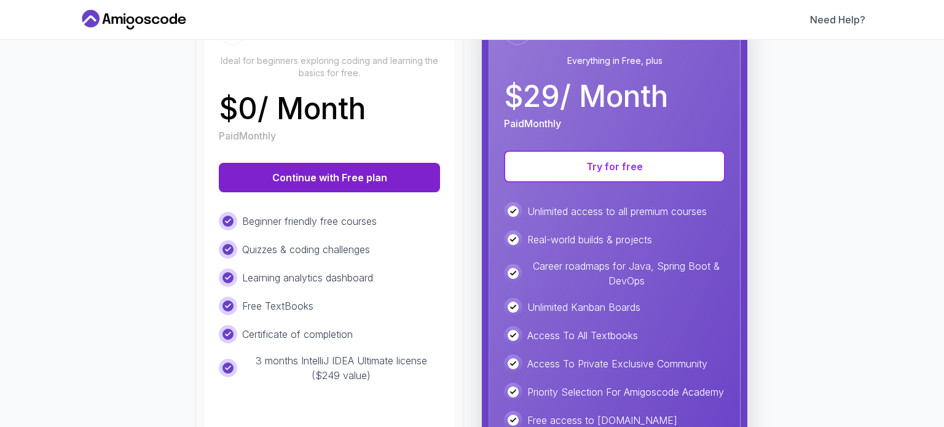
click at [323, 181] on button "Continue with Free plan" at bounding box center [329, 177] width 221 height 29
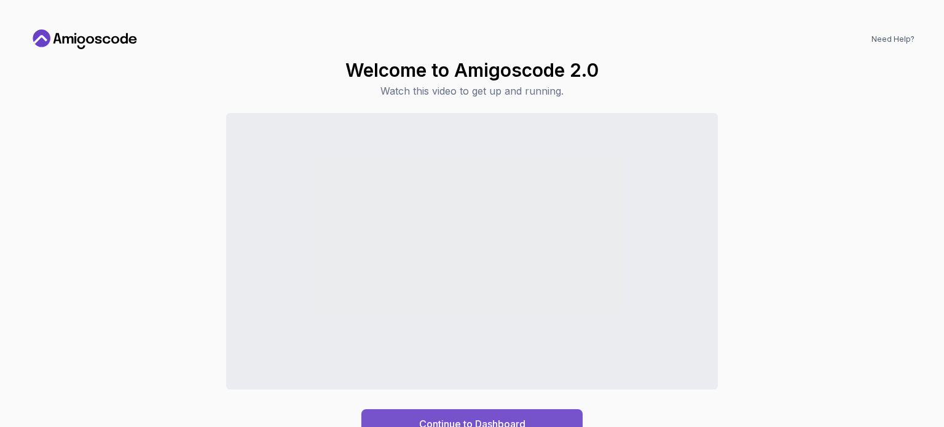
click at [457, 420] on div "Continue to Dashboard" at bounding box center [472, 424] width 106 height 15
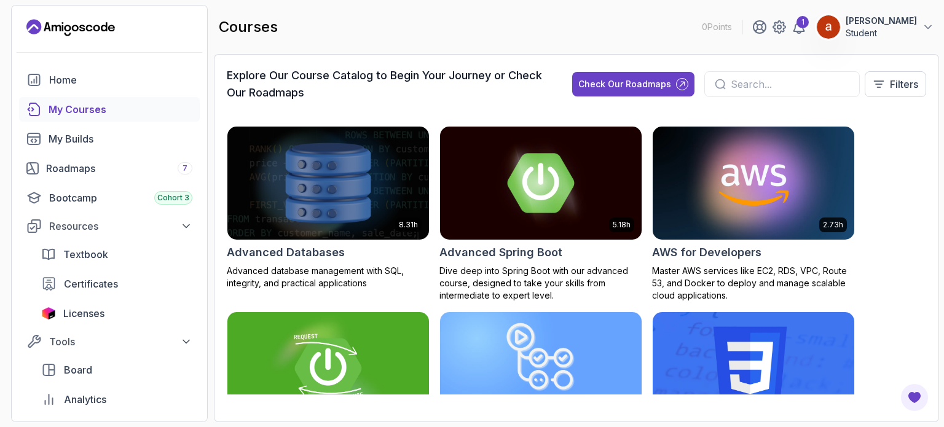
click at [401, 280] on p "Advanced database management with SQL, integrity, and practical applications" at bounding box center [328, 277] width 203 height 25
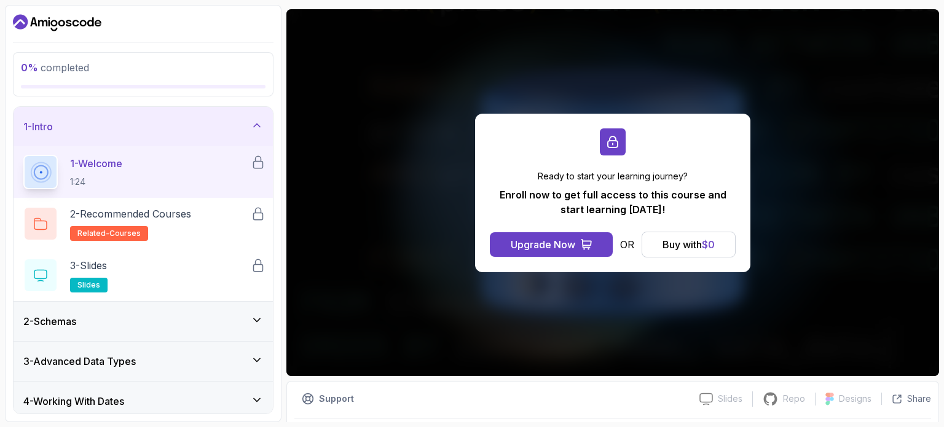
scroll to position [101, 0]
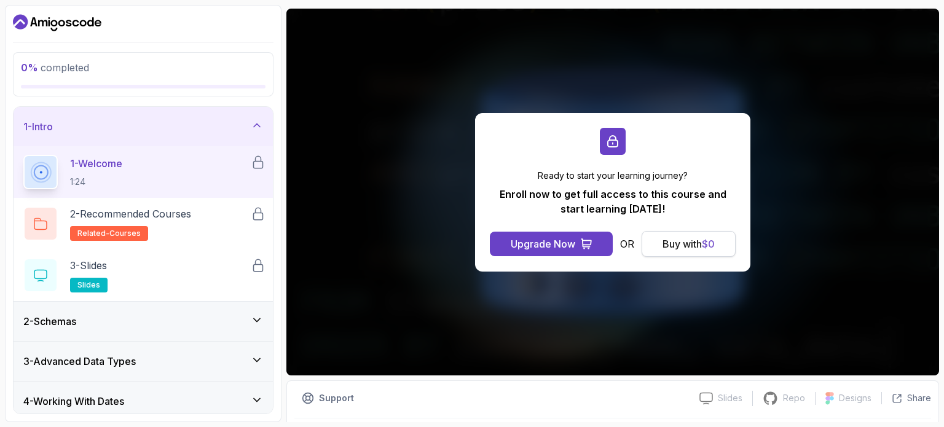
click at [659, 238] on button "Buy with $ 0" at bounding box center [689, 244] width 94 height 26
click at [686, 240] on div "Buy with $ 0" at bounding box center [688, 244] width 52 height 15
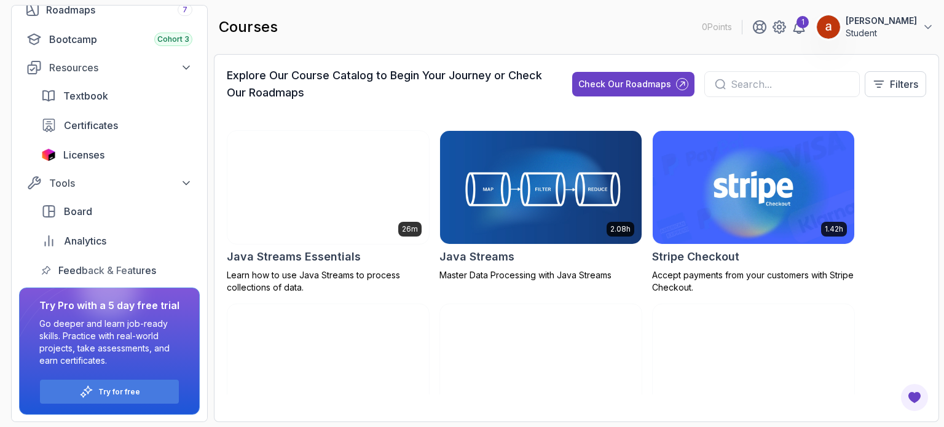
scroll to position [1314, 0]
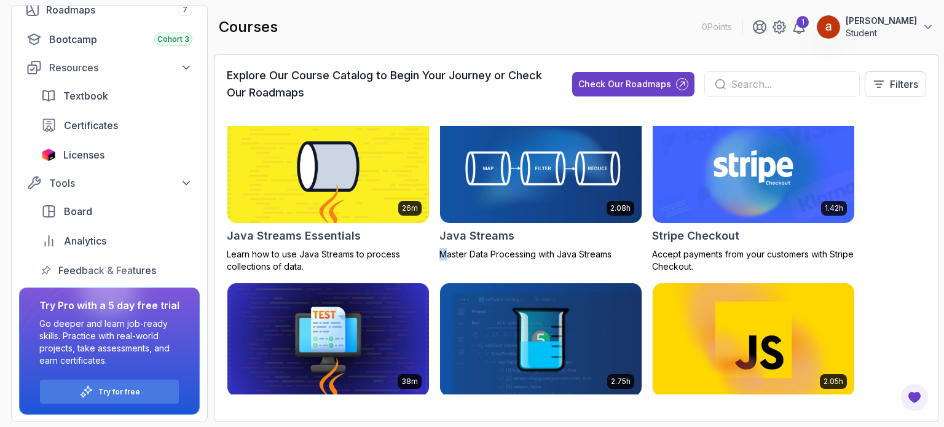
drag, startPoint x: 444, startPoint y: 269, endPoint x: 436, endPoint y: 256, distance: 15.5
click at [436, 256] on div "8.31h Advanced Databases Advanced database management with SQL, integrity, and …" at bounding box center [576, 260] width 699 height 269
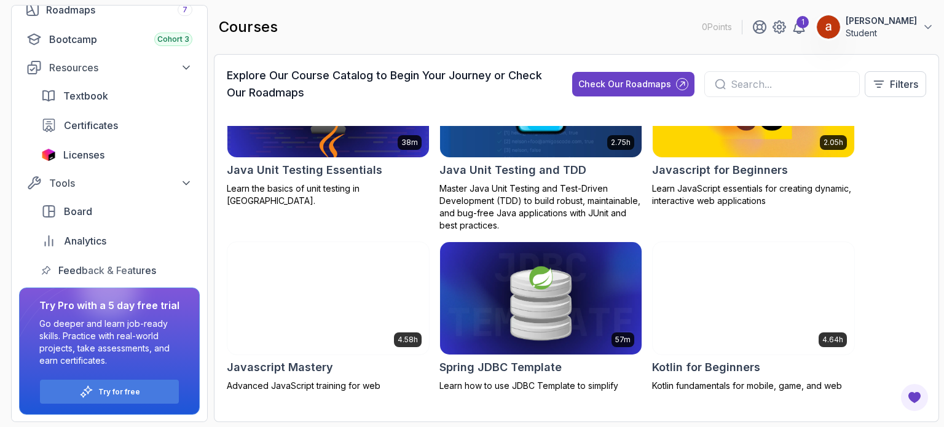
scroll to position [1554, 0]
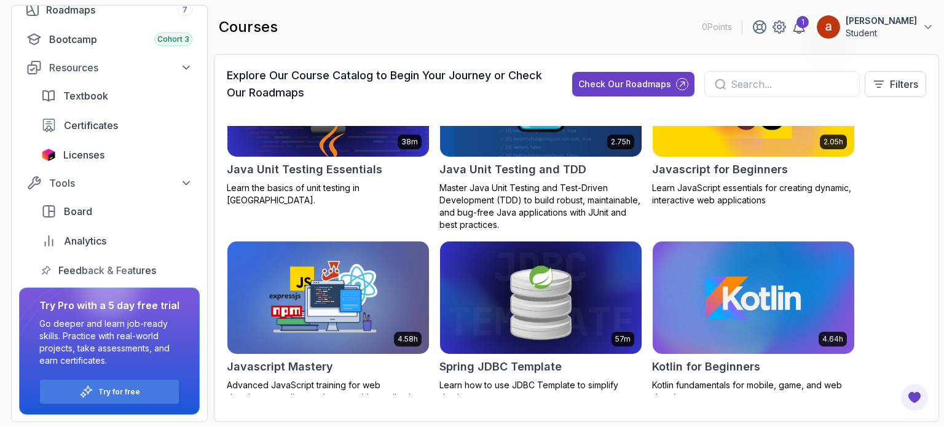
drag, startPoint x: 418, startPoint y: 214, endPoint x: 423, endPoint y: 208, distance: 7.4
click at [423, 208] on div "8.31h Advanced Databases Advanced database management with SQL, integrity, and …" at bounding box center [576, 260] width 699 height 269
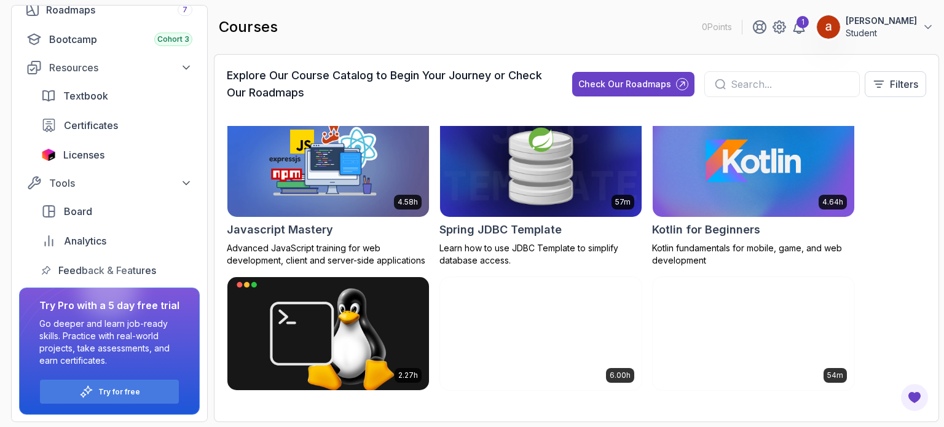
scroll to position [1759, 0]
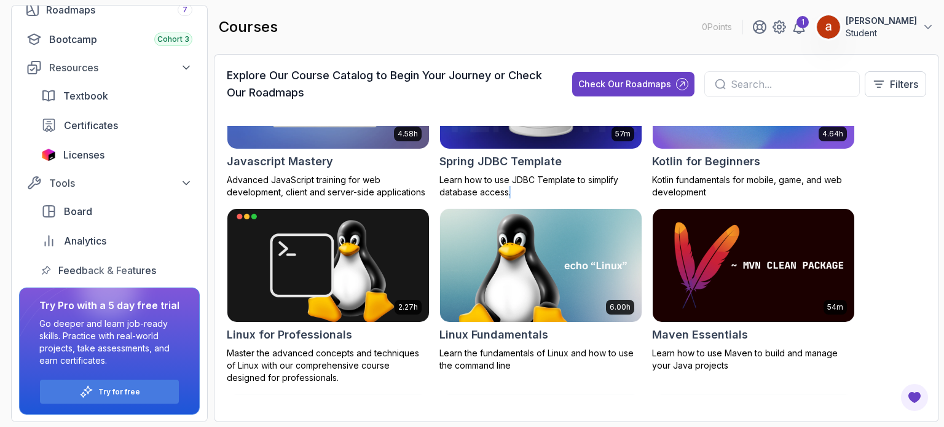
drag, startPoint x: 519, startPoint y: 199, endPoint x: 508, endPoint y: 197, distance: 11.3
click at [508, 197] on div "8.31h Advanced Databases Advanced database management with SQL, integrity, and …" at bounding box center [576, 260] width 699 height 269
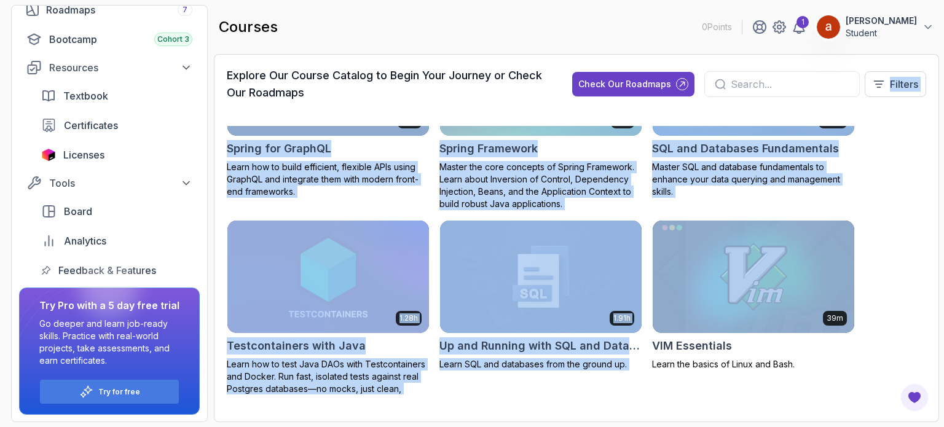
scroll to position [1840, 0]
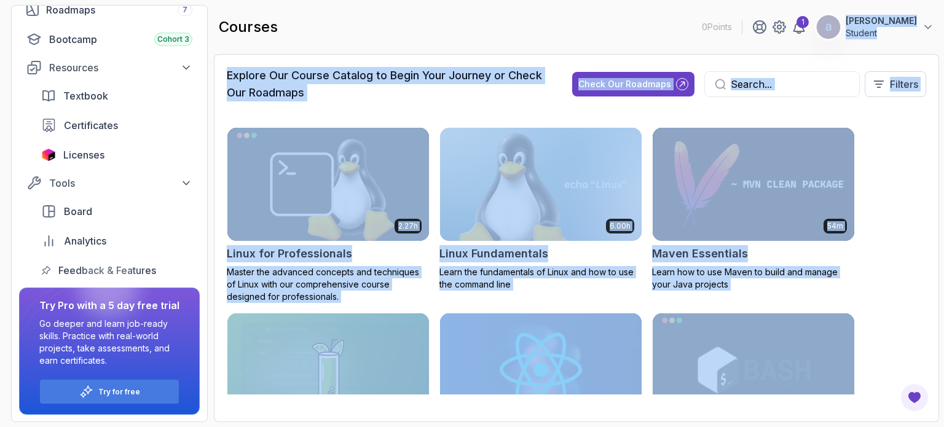
drag, startPoint x: 928, startPoint y: 262, endPoint x: 865, endPoint y: -74, distance: 342.6
click at [865, 0] on html "0 Points 1 azer white Student Home My Courses My Builds Roadmaps 7 Bootcamp Coh…" at bounding box center [472, 213] width 944 height 427
click at [875, 194] on div "8.31h Advanced Databases Advanced database management with SQL, integrity, and …" at bounding box center [576, 260] width 699 height 269
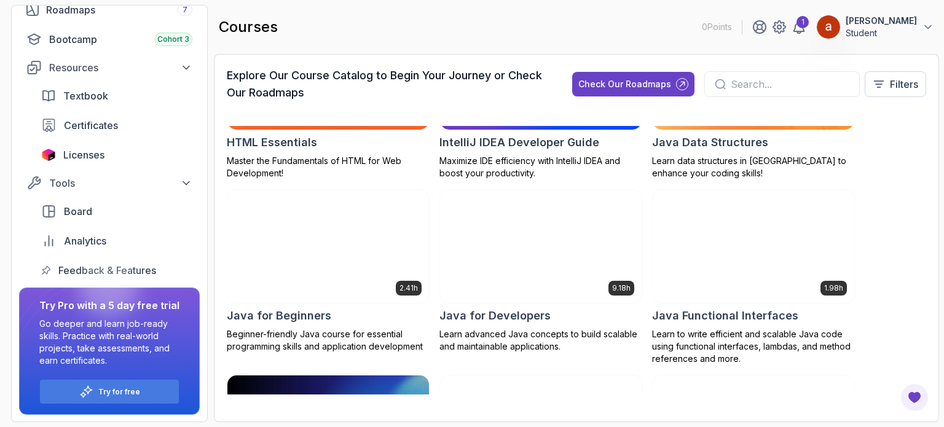
scroll to position [864, 0]
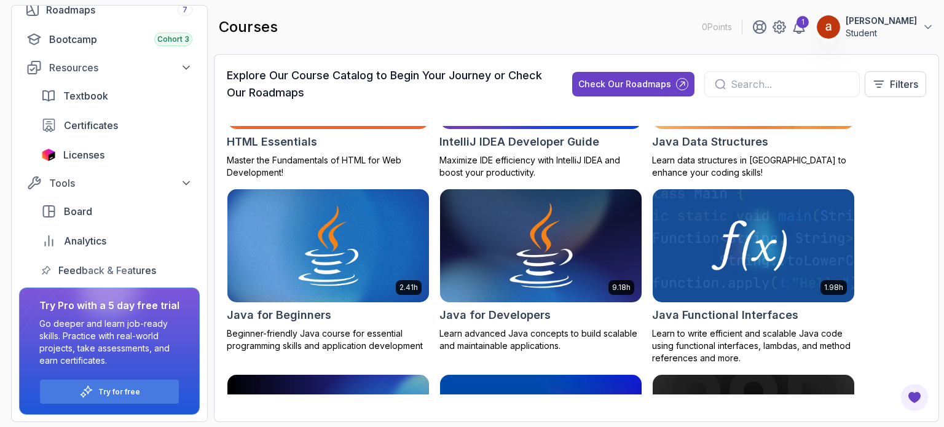
click at [578, 288] on img at bounding box center [540, 246] width 211 height 119
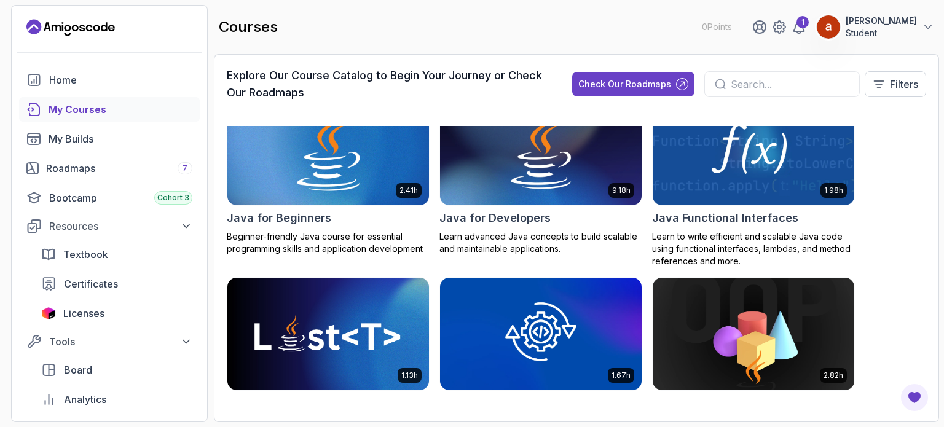
scroll to position [961, 0]
click at [394, 189] on img at bounding box center [327, 149] width 211 height 119
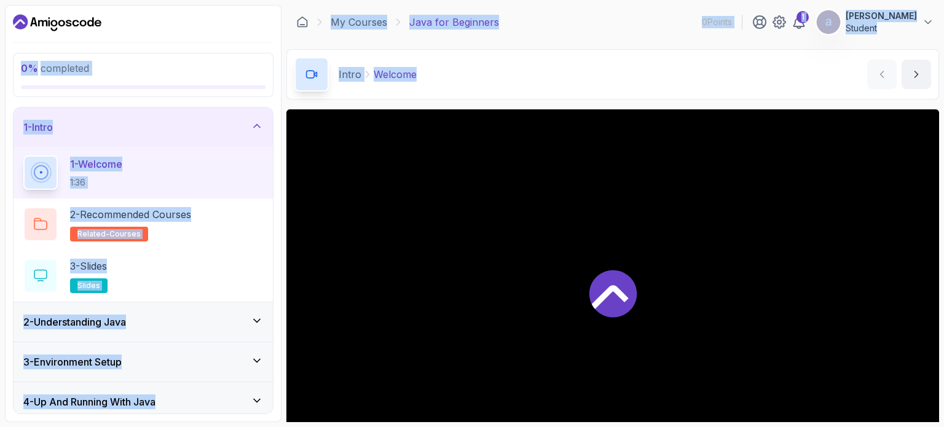
drag, startPoint x: 423, startPoint y: 188, endPoint x: 452, endPoint y: 178, distance: 30.7
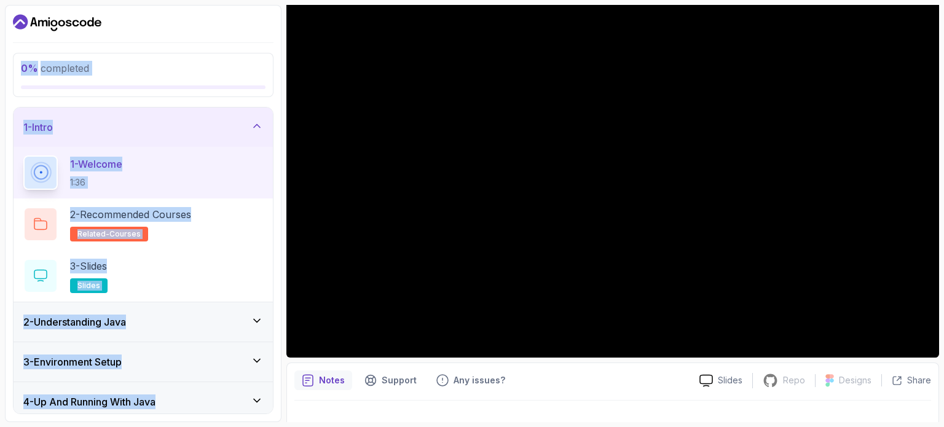
scroll to position [139, 0]
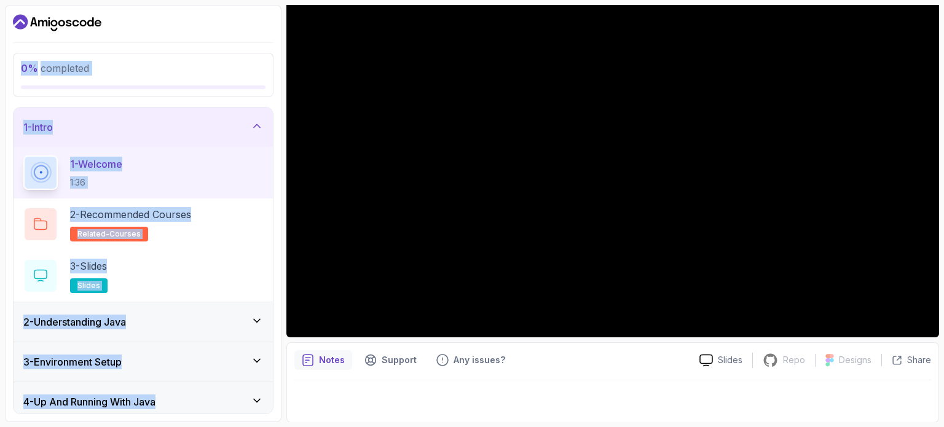
click at [277, 262] on div "0 % completed 1 - Intro 1 - Welcome 1:36 2 - Recommended Courses related-course…" at bounding box center [143, 213] width 277 height 417
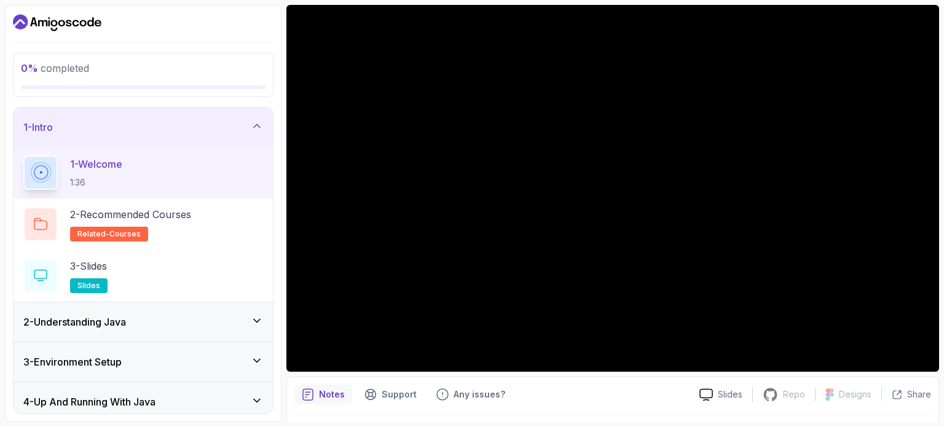
scroll to position [105, 0]
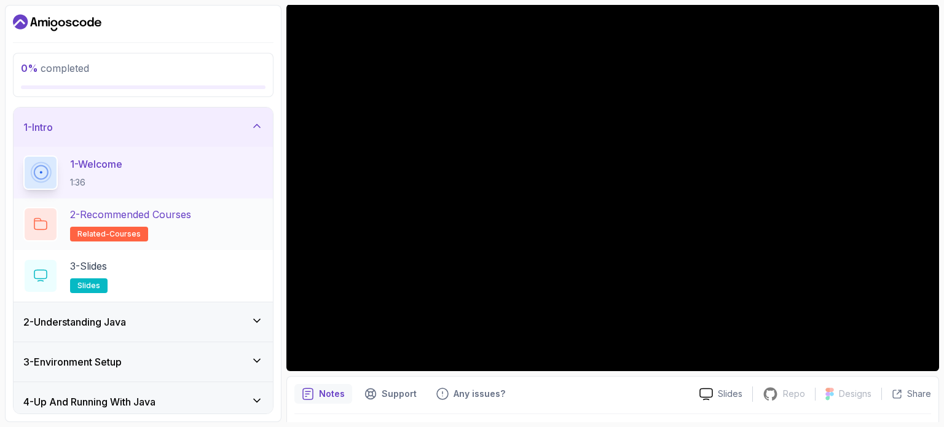
click at [114, 219] on p "2 - Recommended Courses" at bounding box center [130, 214] width 121 height 15
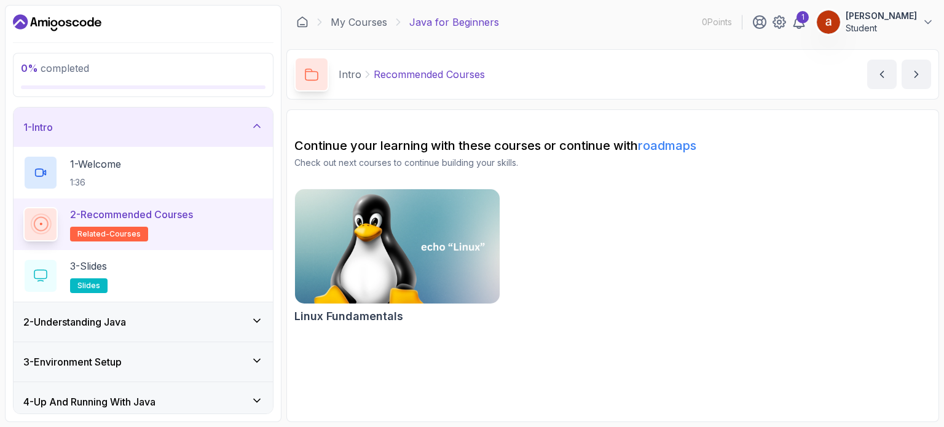
click at [678, 147] on link "roadmaps" at bounding box center [667, 145] width 58 height 15
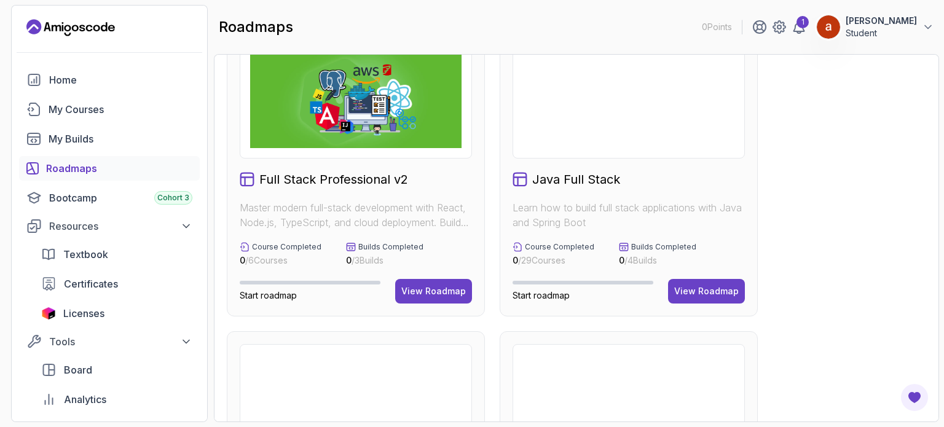
scroll to position [46, 0]
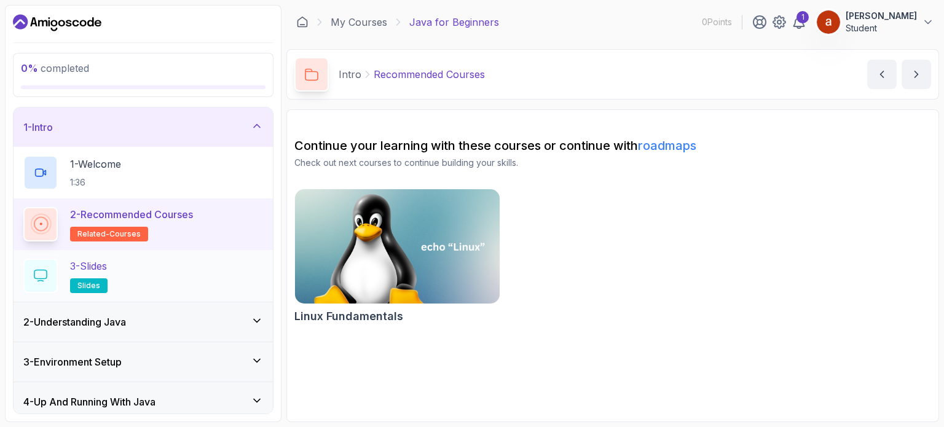
click at [187, 262] on div "3 - Slides slides" at bounding box center [143, 276] width 240 height 34
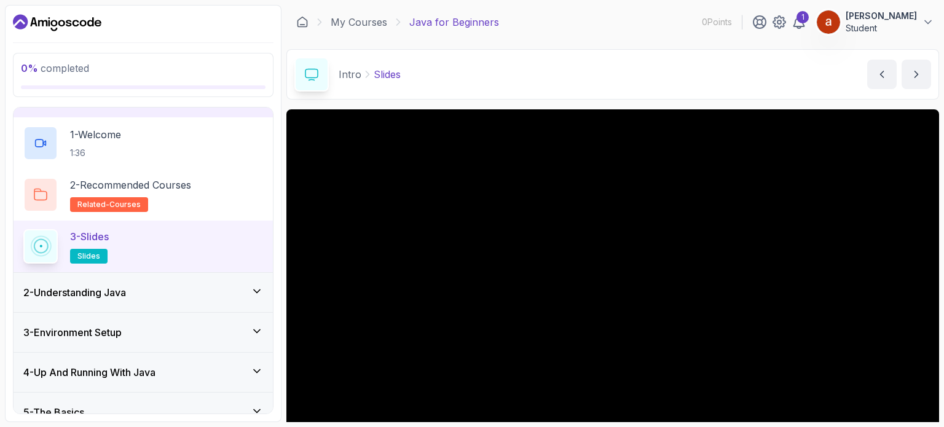
click at [178, 278] on div "2 - Understanding Java" at bounding box center [143, 292] width 259 height 39
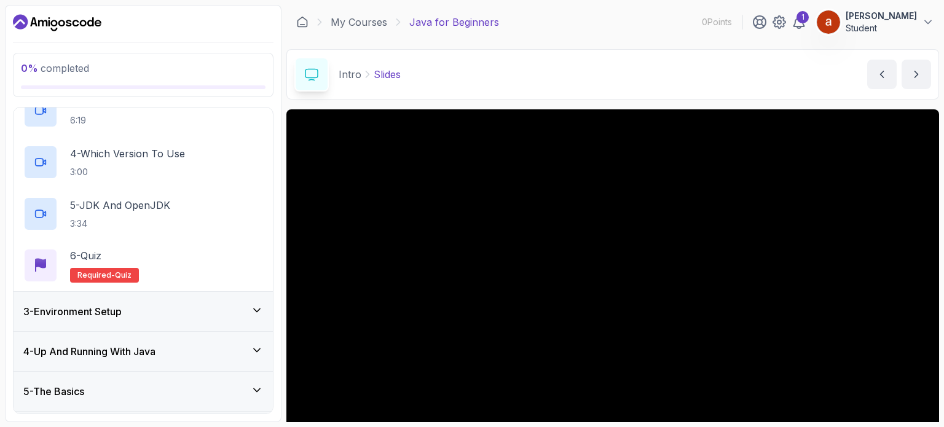
click at [169, 293] on div "3 - Environment Setup" at bounding box center [143, 311] width 259 height 39
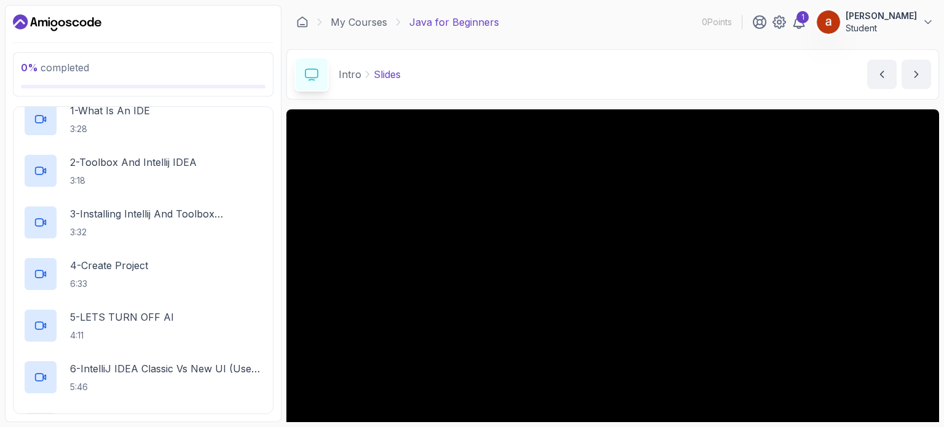
scroll to position [332, 0]
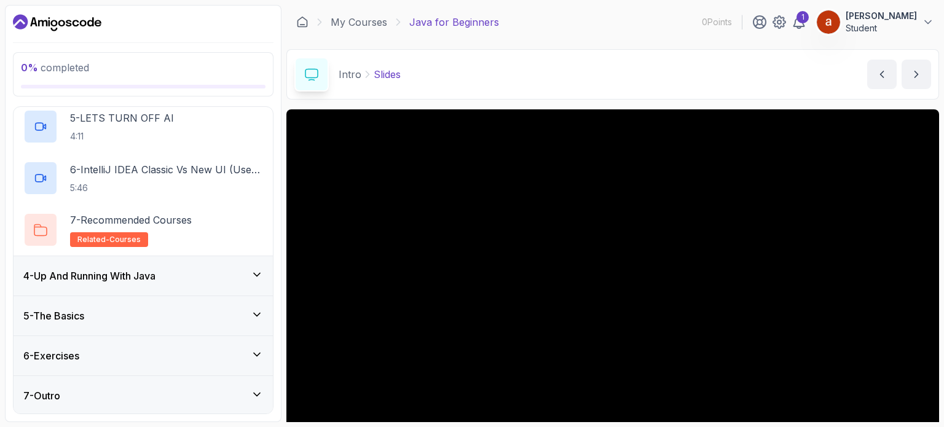
click at [176, 277] on div "4 - Up And Running With Java" at bounding box center [143, 276] width 240 height 15
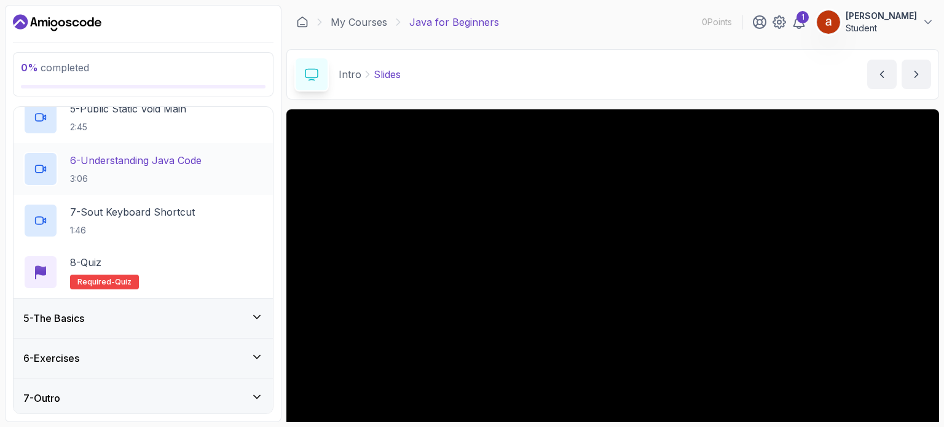
scroll to position [383, 0]
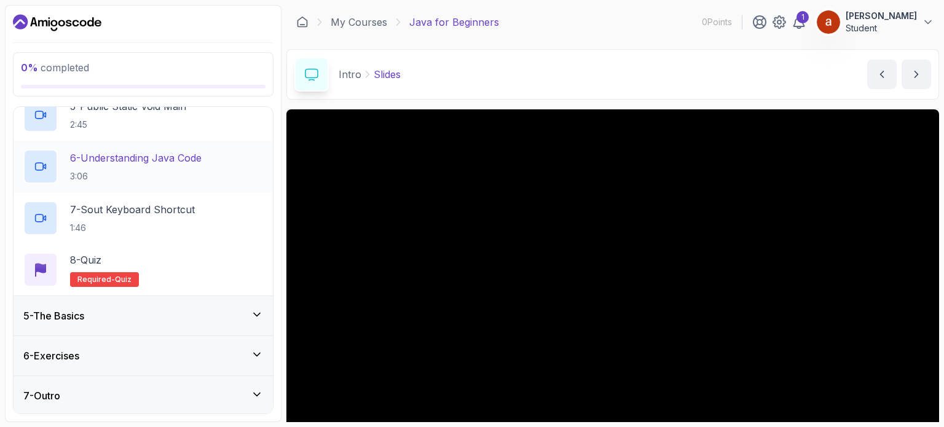
click at [171, 316] on div "5 - The Basics" at bounding box center [143, 316] width 240 height 15
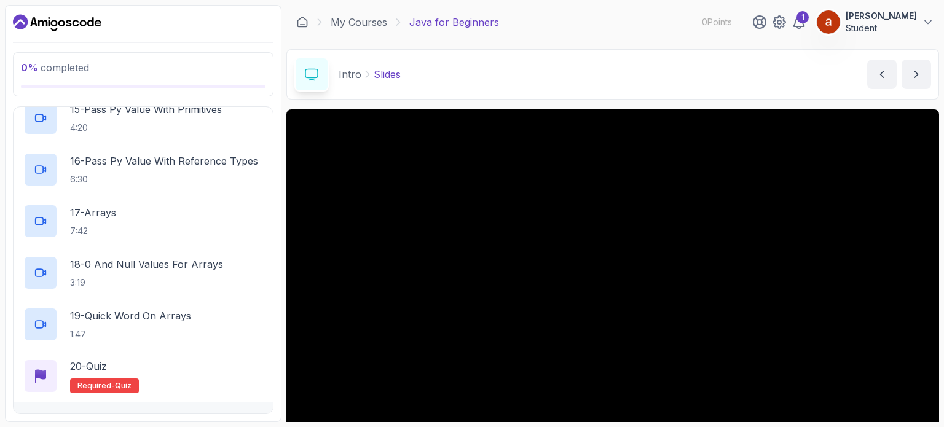
scroll to position [1003, 0]
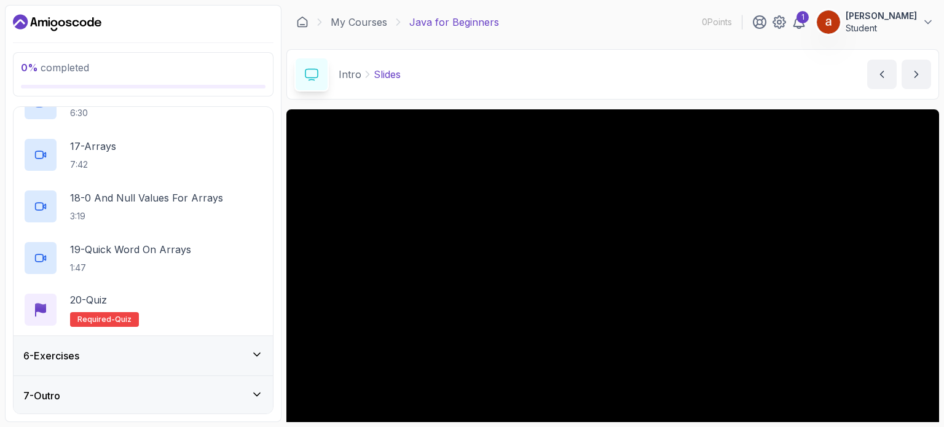
click at [153, 341] on div "6 - Exercises" at bounding box center [143, 355] width 259 height 39
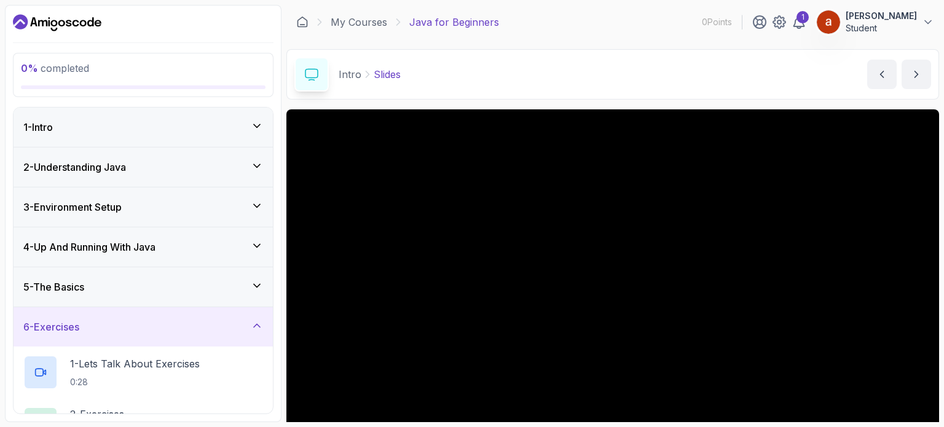
scroll to position [74, 0]
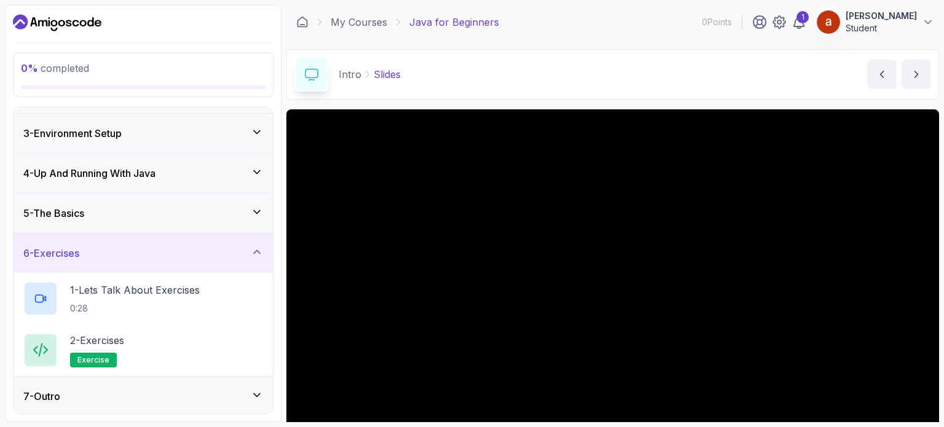
click at [133, 390] on div "7 - Outro" at bounding box center [143, 396] width 240 height 15
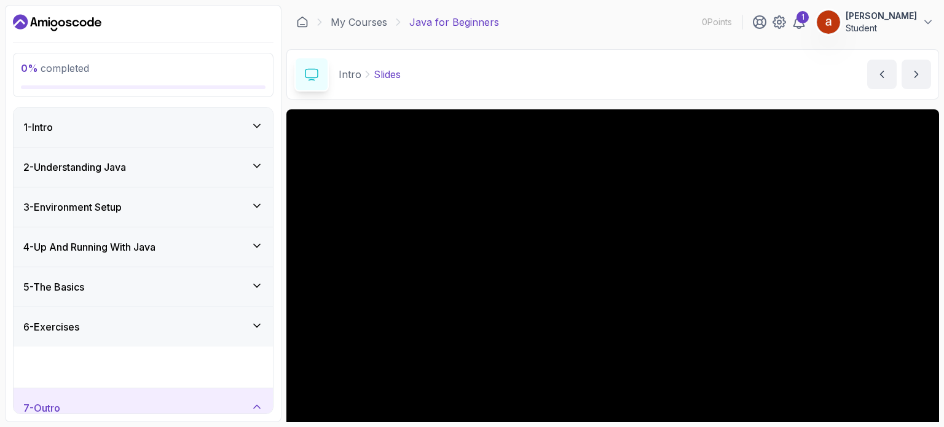
scroll to position [125, 0]
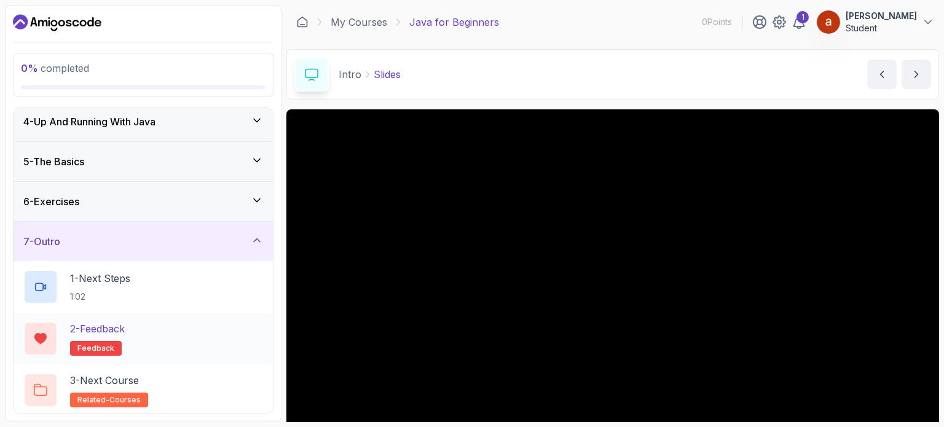
click at [146, 355] on div "2 - Feedback feedback" at bounding box center [143, 339] width 259 height 52
click at [218, 330] on div "2 - Feedback feedback" at bounding box center [143, 338] width 240 height 34
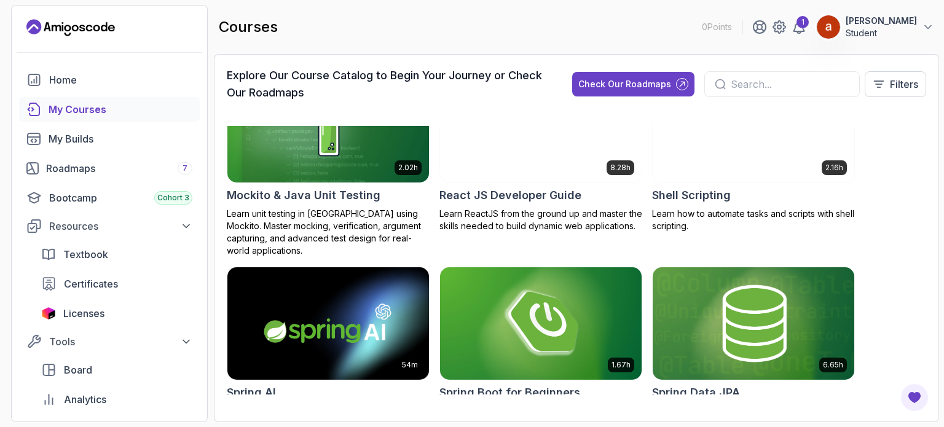
scroll to position [2091, 0]
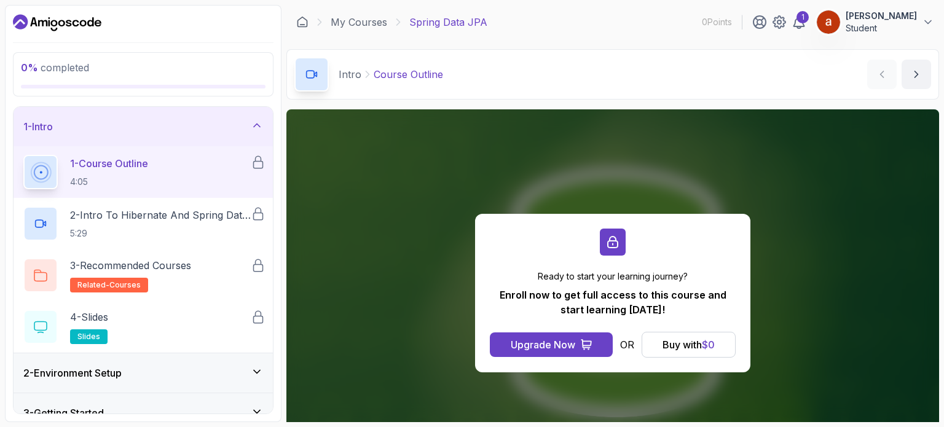
scroll to position [57, 0]
